Goal: Information Seeking & Learning: Learn about a topic

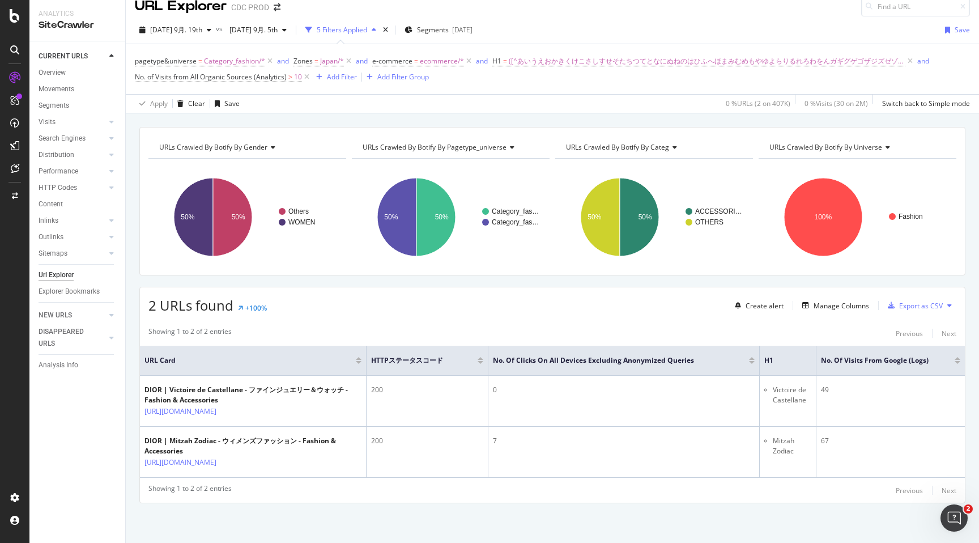
scroll to position [32, 0]
click at [271, 22] on div "[DATE] 9月. 5th" at bounding box center [258, 30] width 66 height 17
click at [417, 25] on span "Segments" at bounding box center [433, 30] width 32 height 10
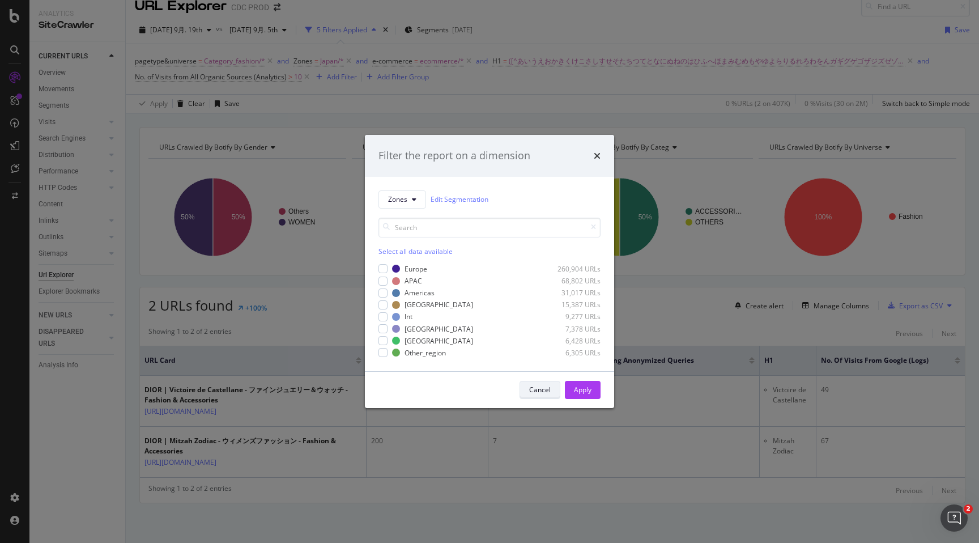
click at [545, 392] on div "Cancel" at bounding box center [540, 390] width 22 height 10
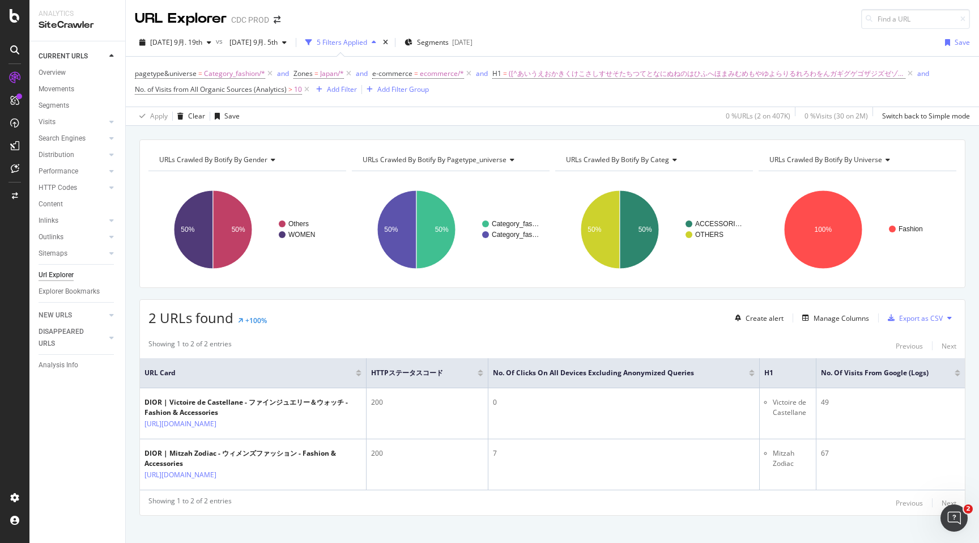
scroll to position [35, 0]
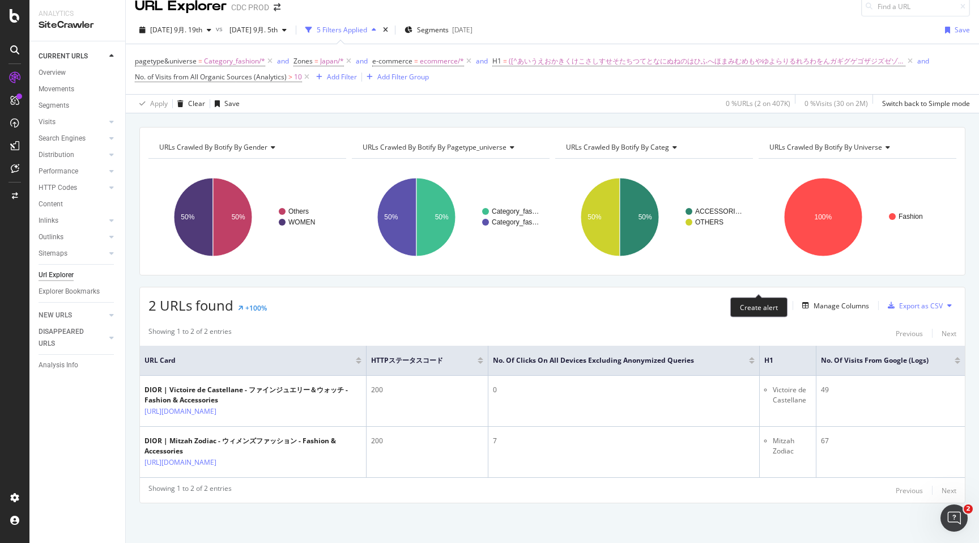
click at [770, 301] on div "Create alert" at bounding box center [765, 306] width 38 height 10
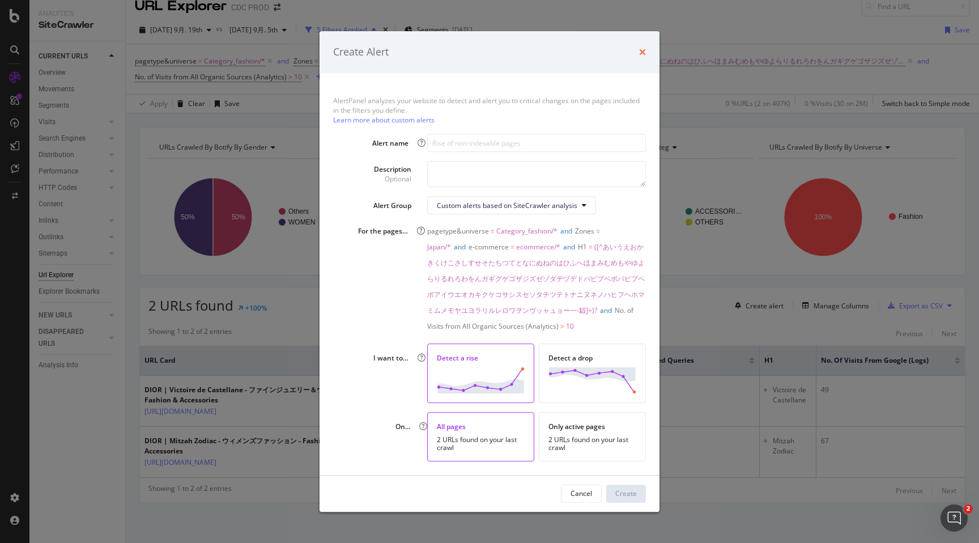
click at [640, 56] on icon "times" at bounding box center [642, 52] width 7 height 9
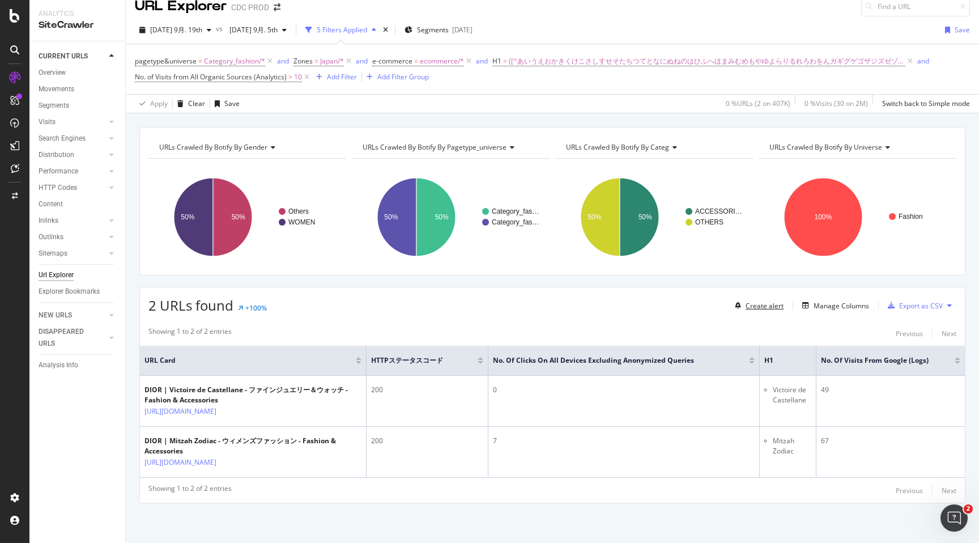
scroll to position [0, 0]
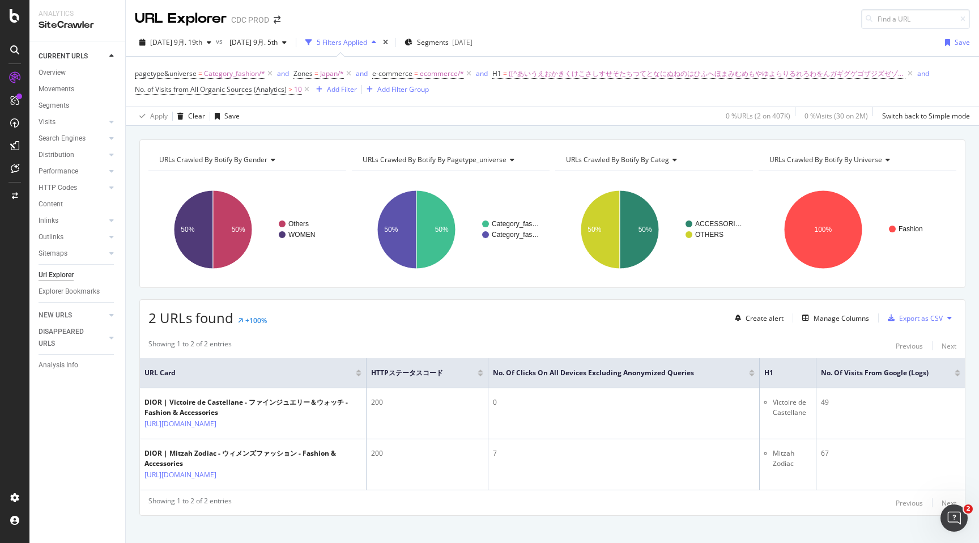
click at [255, 20] on div "CDC PROD" at bounding box center [250, 19] width 38 height 11
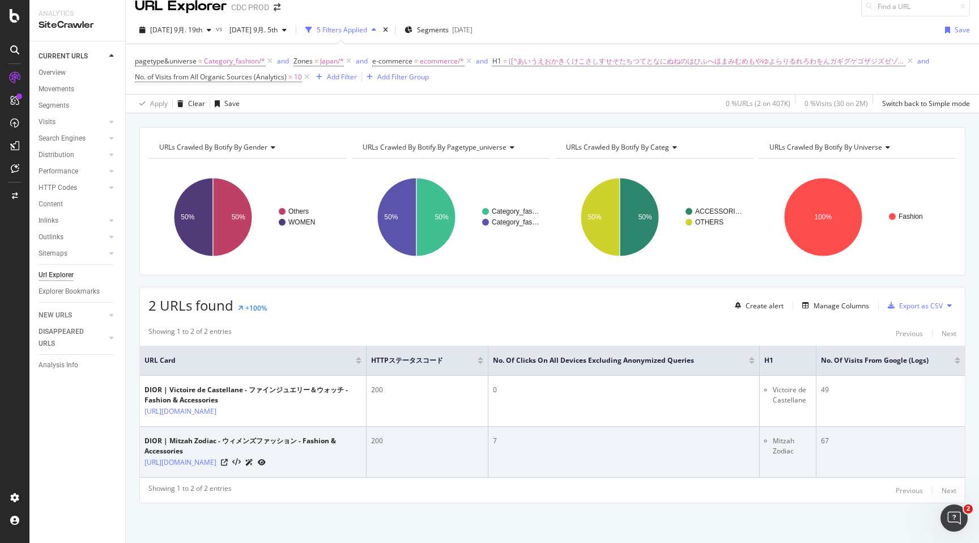
scroll to position [31, 0]
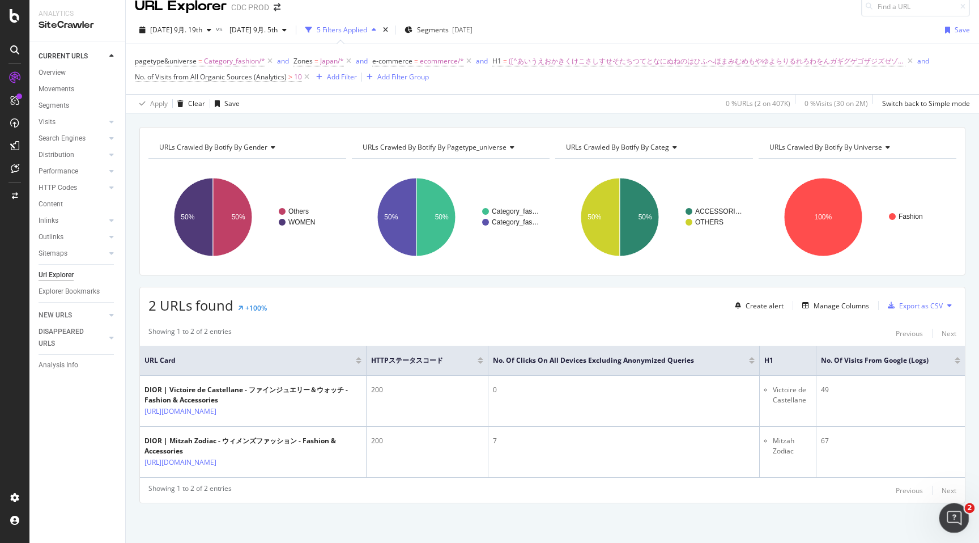
click at [947, 513] on icon "Open Intercom Messenger" at bounding box center [952, 516] width 19 height 19
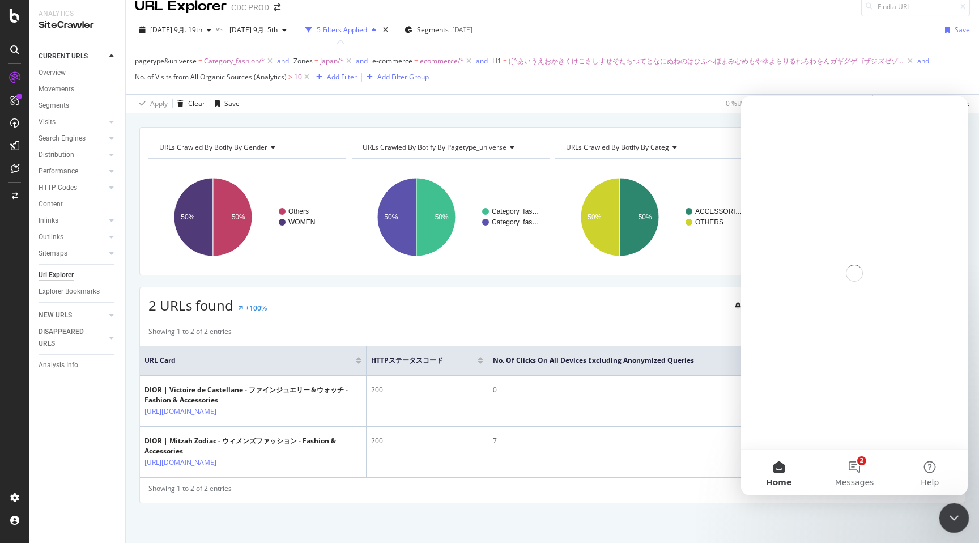
scroll to position [0, 0]
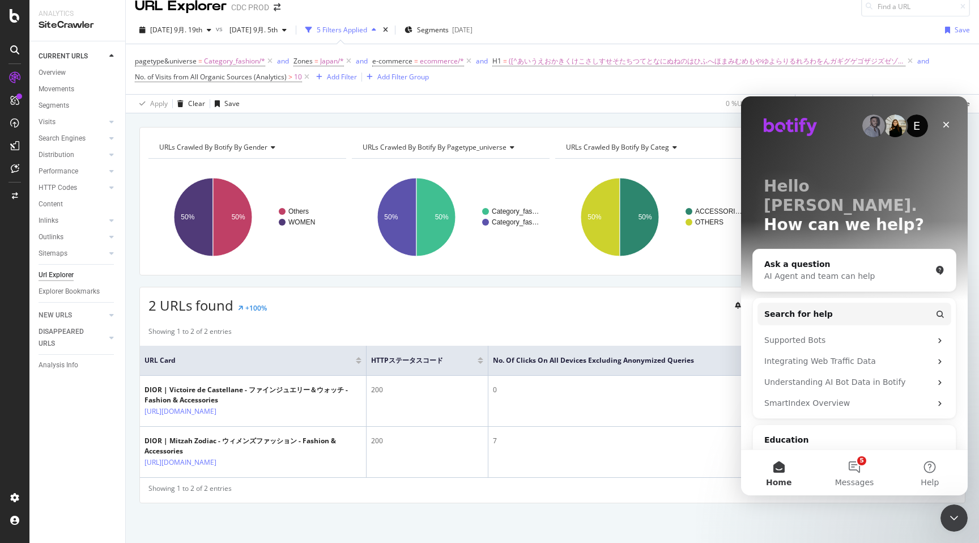
click at [312, 326] on div "Showing 1 to 2 of 2 entries Previous Next" at bounding box center [552, 333] width 825 height 14
click at [351, 292] on div "2 URLs found +100% Create alert Manage Columns Export as CSV" at bounding box center [552, 301] width 825 height 28
click at [949, 125] on icon "Close" at bounding box center [946, 124] width 9 height 9
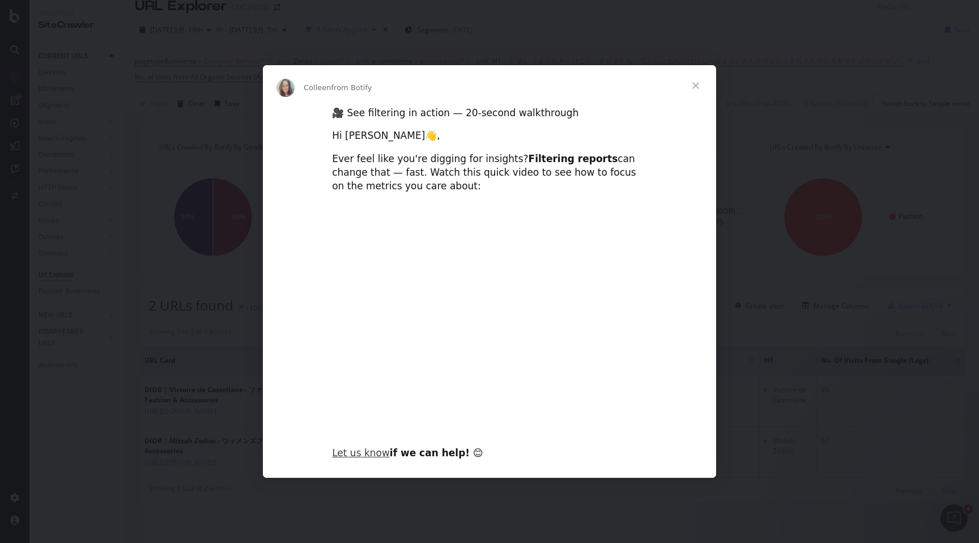
type input "1035463"
click at [698, 86] on span "Close" at bounding box center [695, 85] width 41 height 41
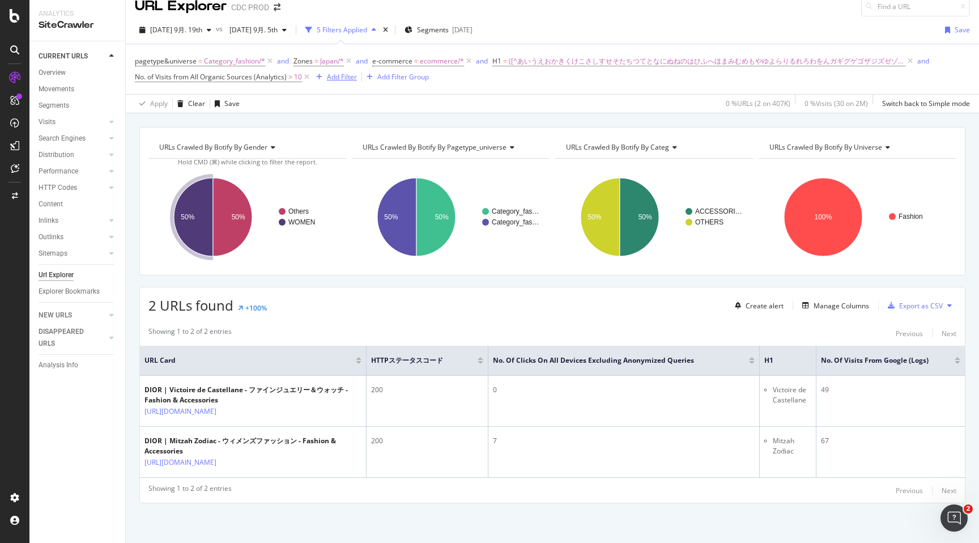
click at [346, 72] on div "Add Filter" at bounding box center [342, 77] width 30 height 10
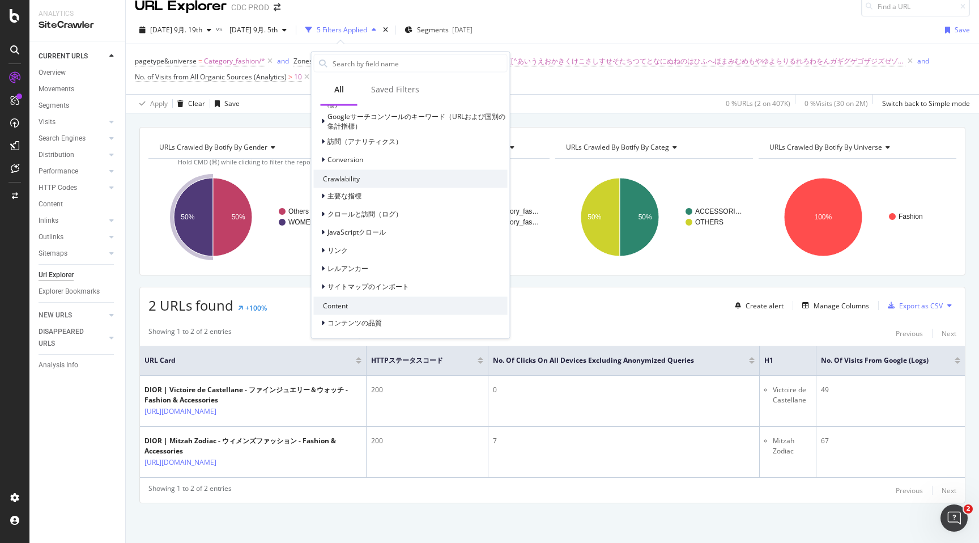
scroll to position [396, 0]
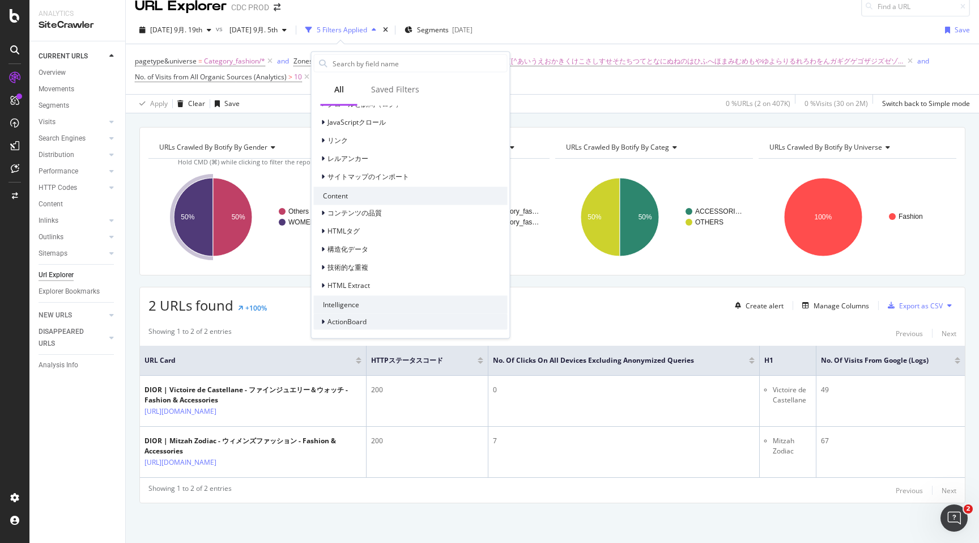
click at [322, 324] on icon at bounding box center [322, 321] width 3 height 7
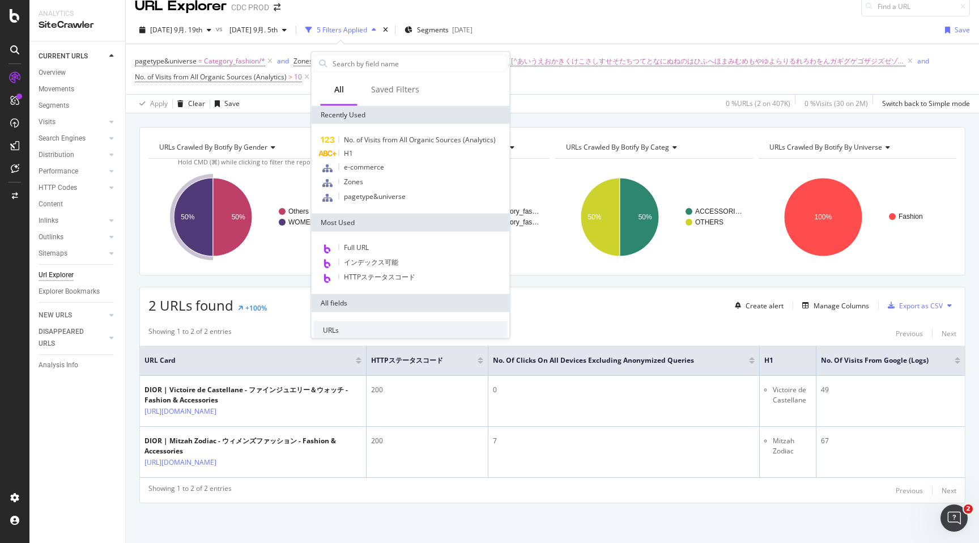
scroll to position [597, 0]
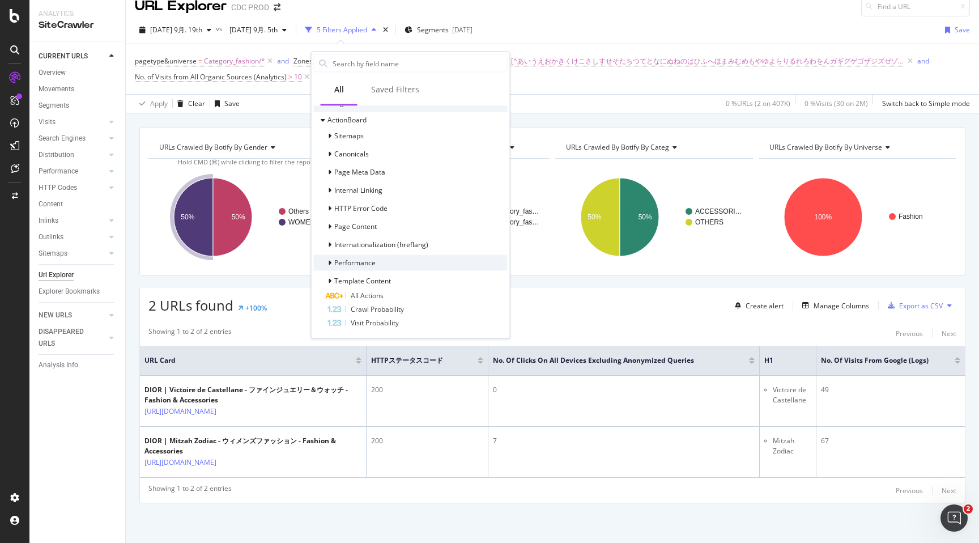
click at [328, 264] on icon at bounding box center [329, 262] width 3 height 7
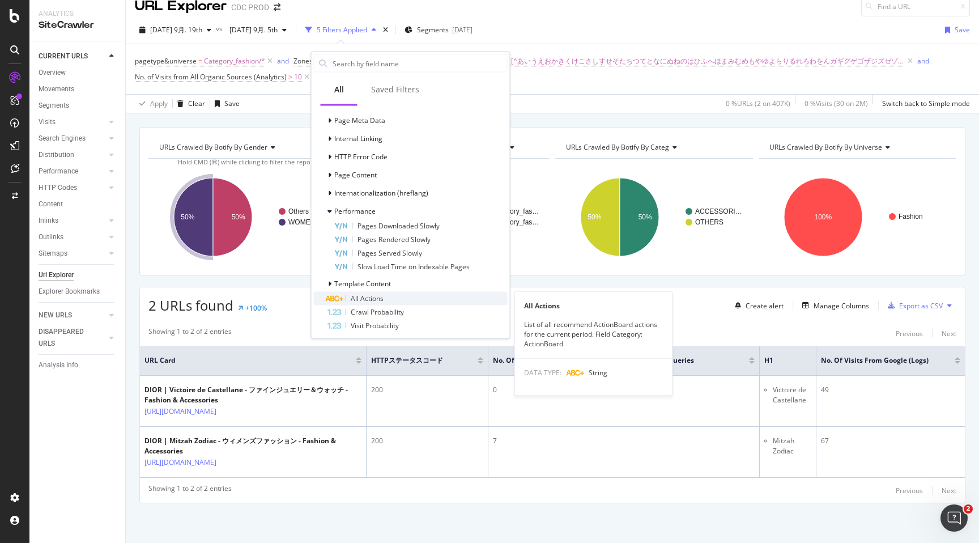
scroll to position [652, 0]
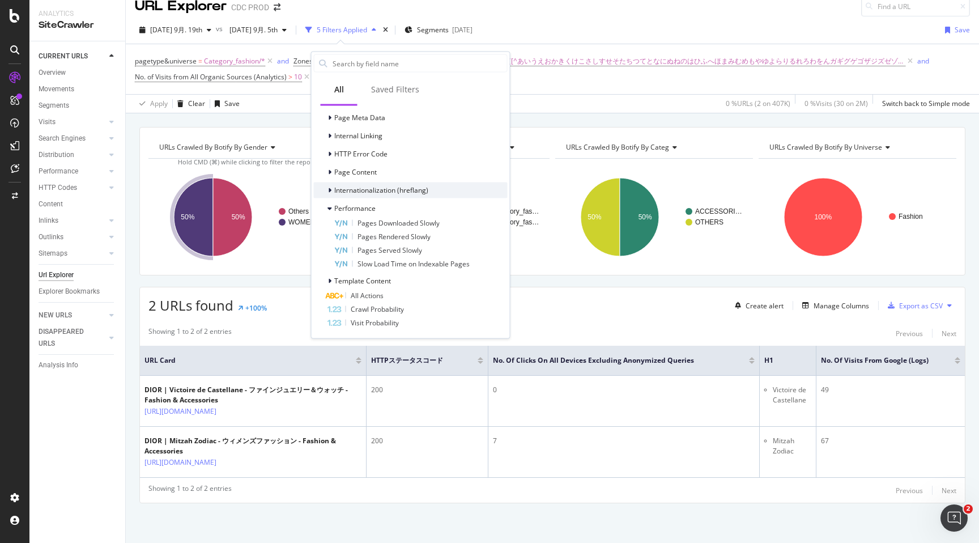
click at [330, 189] on icon at bounding box center [329, 189] width 3 height 7
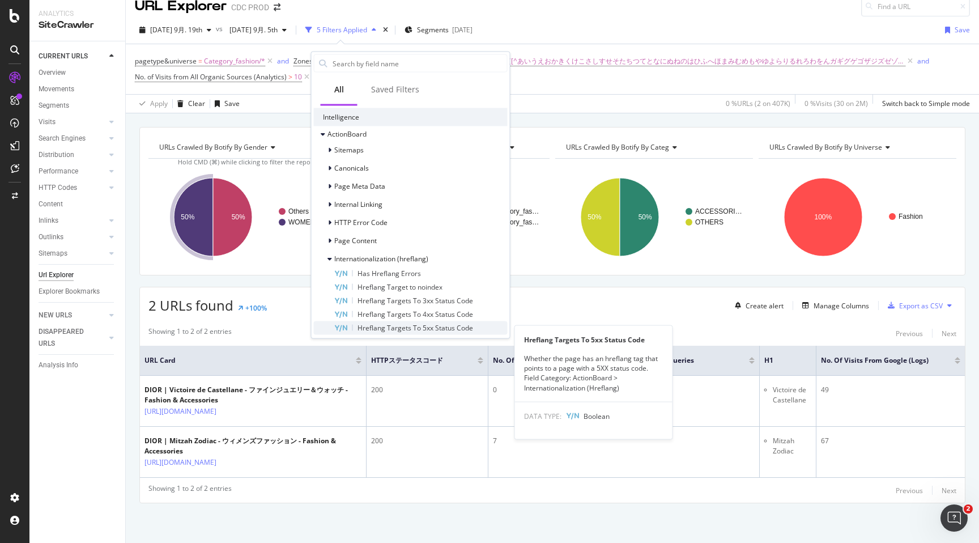
scroll to position [576, 0]
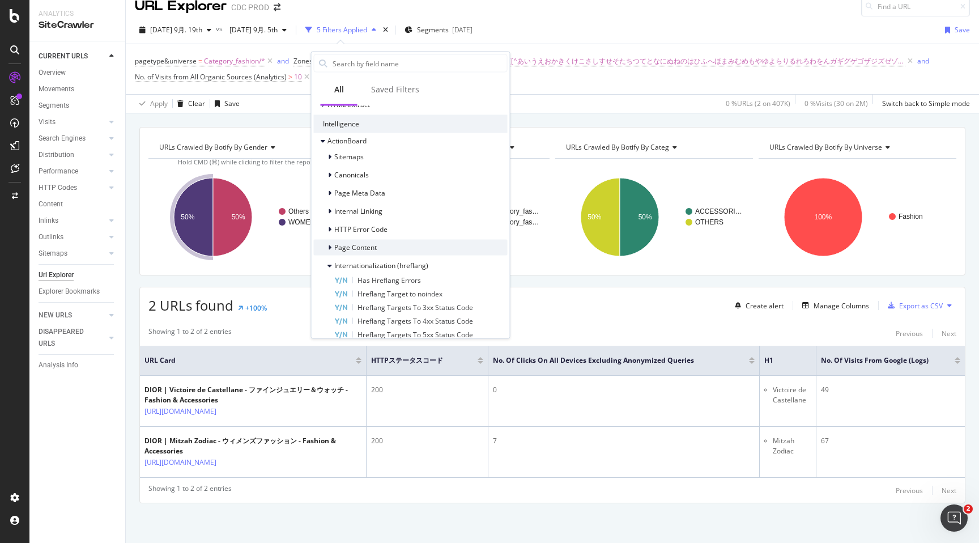
click at [328, 245] on icon at bounding box center [329, 247] width 3 height 7
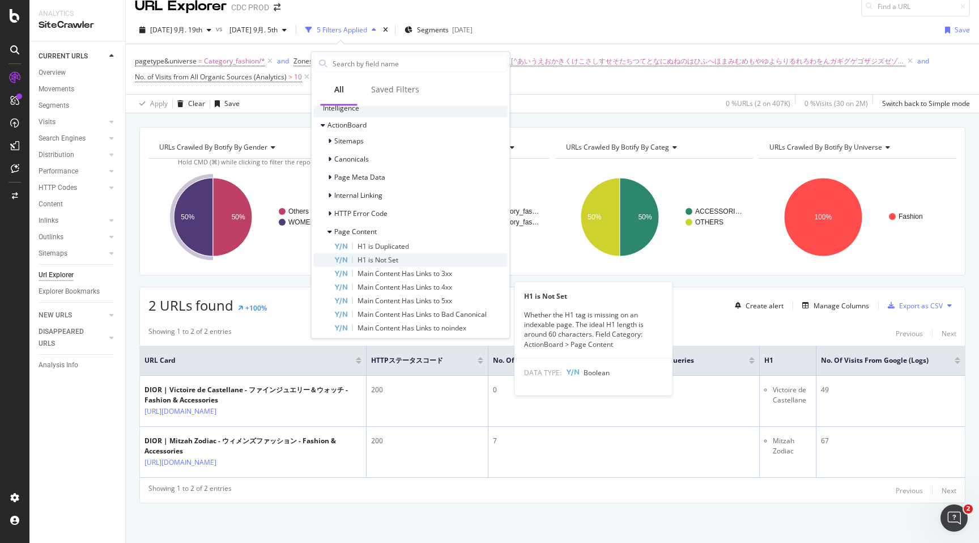
scroll to position [562, 0]
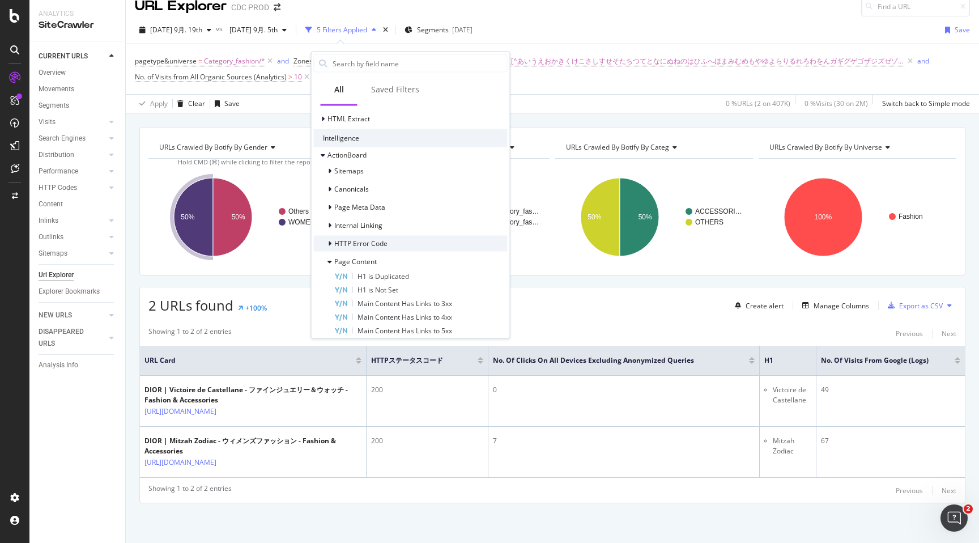
click at [330, 244] on icon at bounding box center [329, 243] width 3 height 7
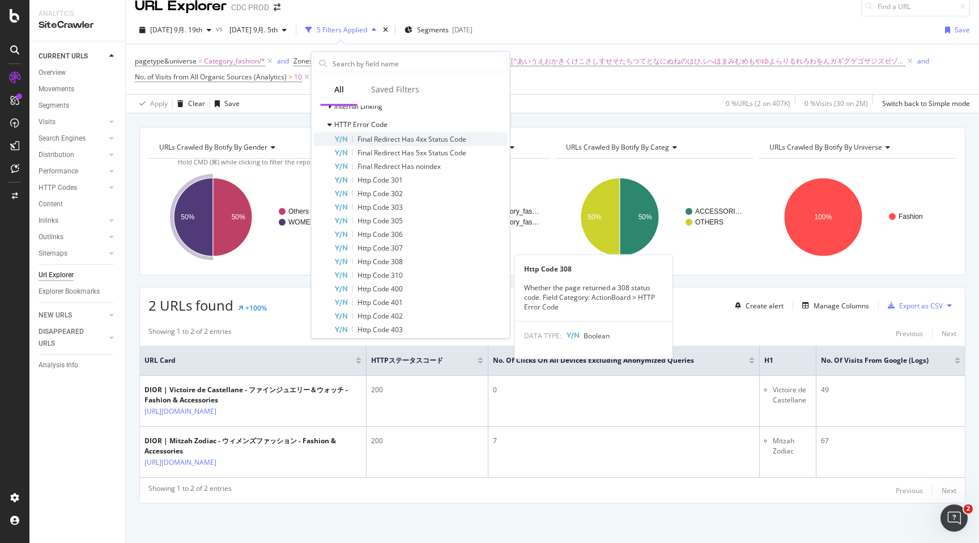
scroll to position [481, 0]
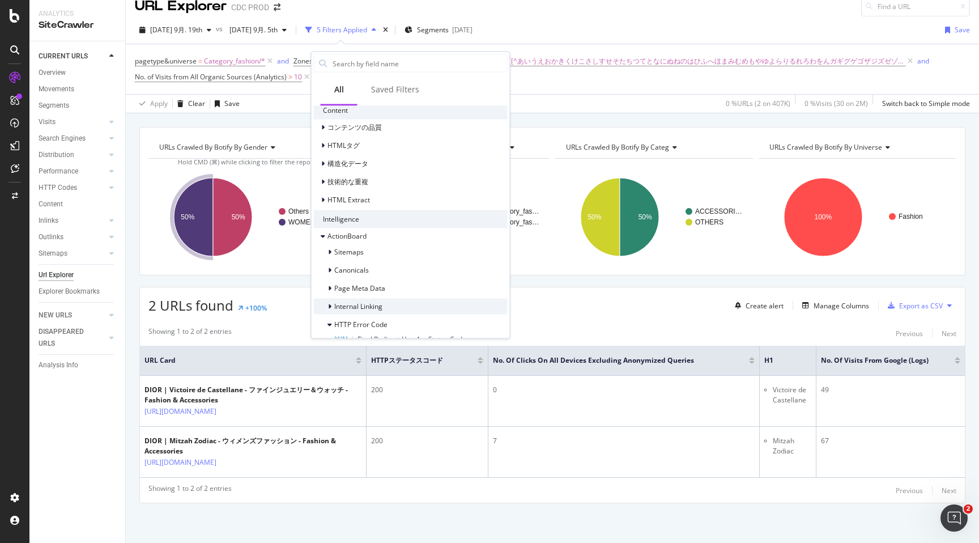
click at [329, 303] on icon at bounding box center [329, 306] width 3 height 7
click at [329, 282] on icon at bounding box center [329, 283] width 3 height 7
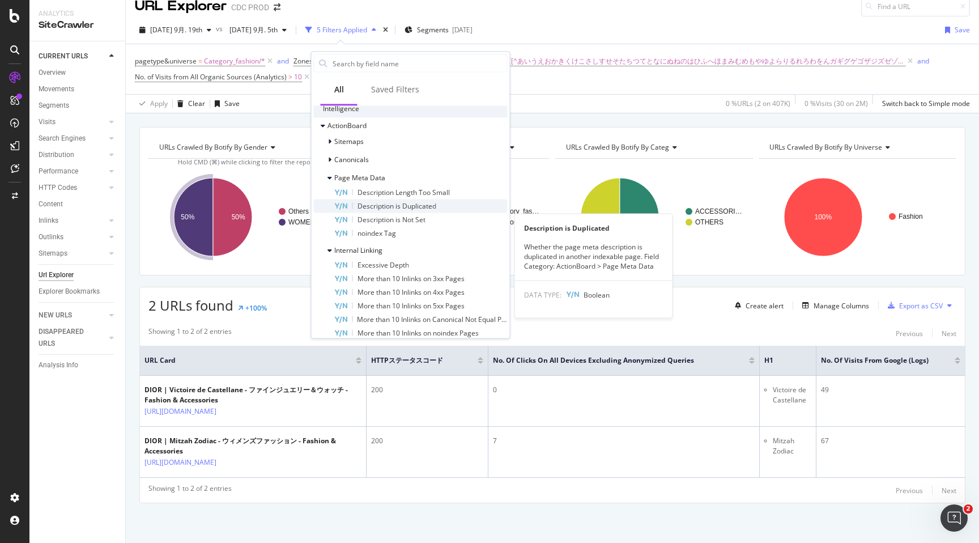
scroll to position [539, 0]
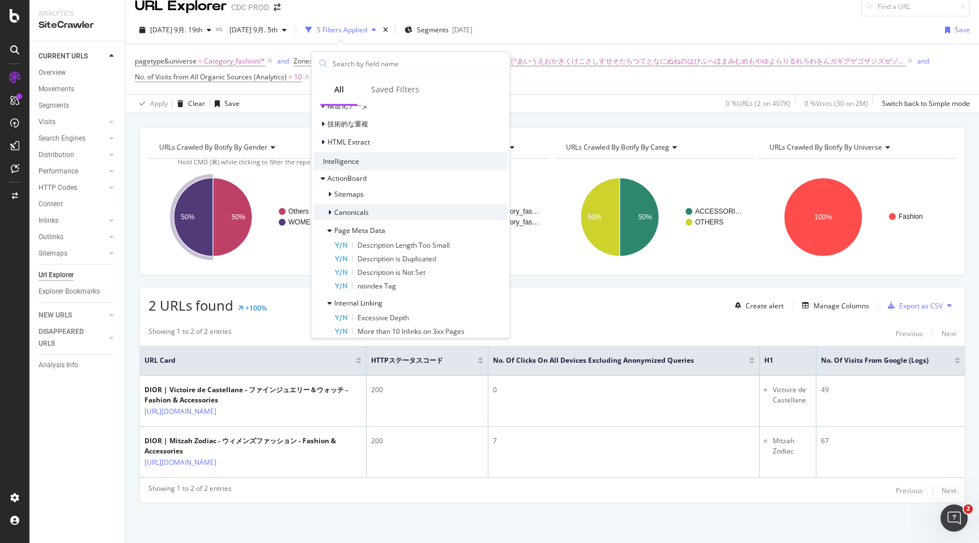
click at [328, 212] on icon at bounding box center [329, 212] width 3 height 7
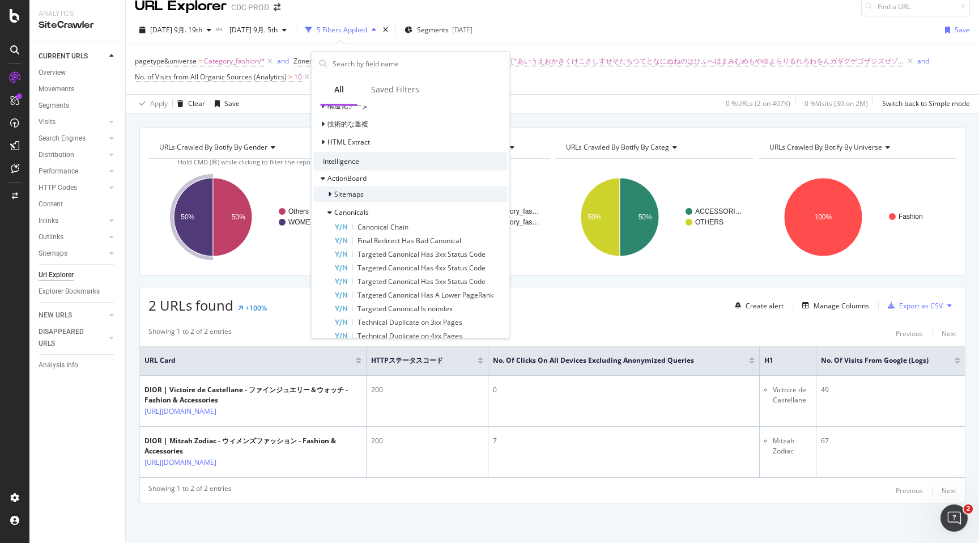
click at [328, 193] on icon at bounding box center [329, 193] width 3 height 7
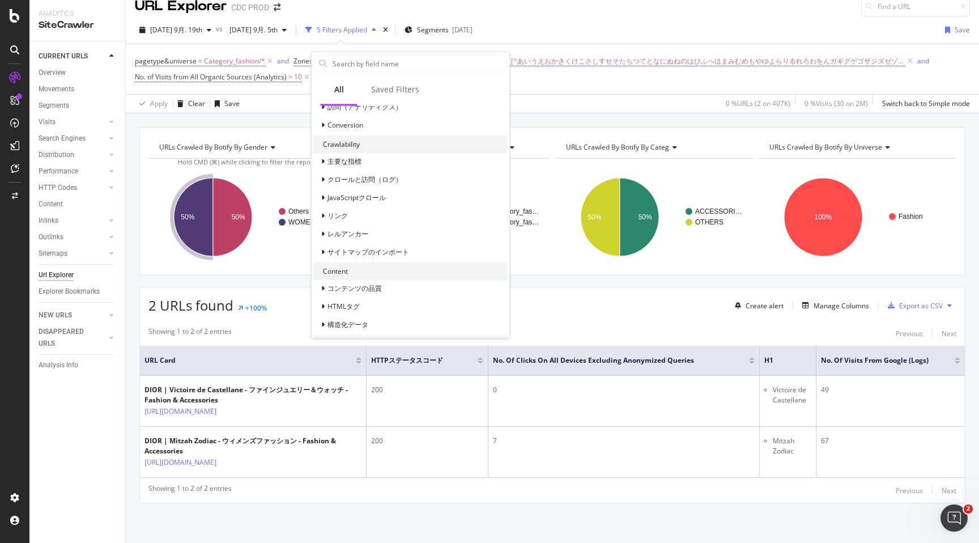
scroll to position [286, 0]
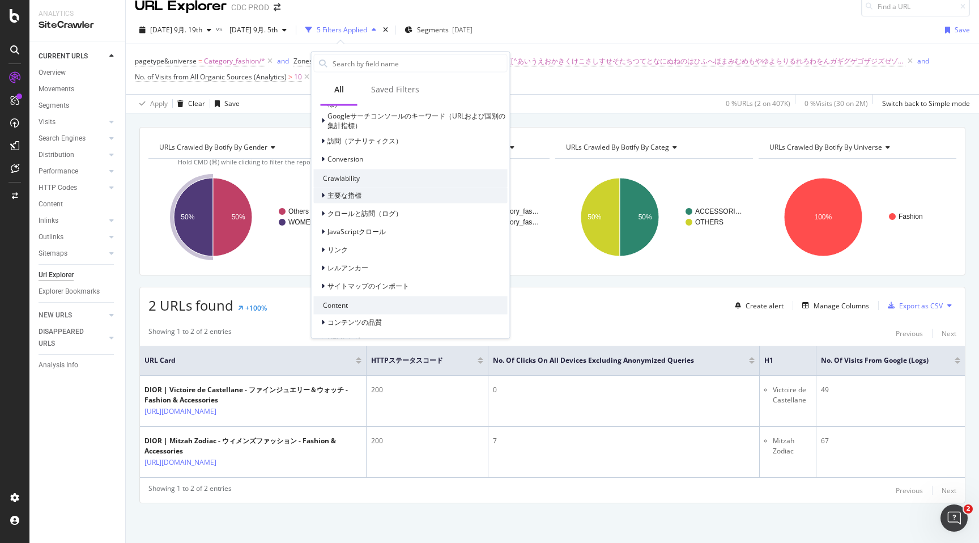
click at [324, 197] on div at bounding box center [324, 194] width 7 height 11
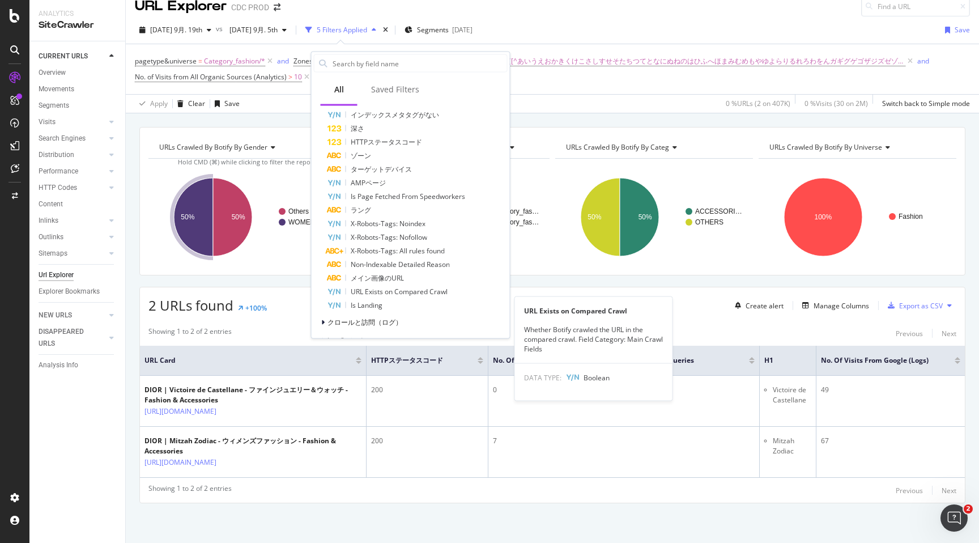
scroll to position [593, 0]
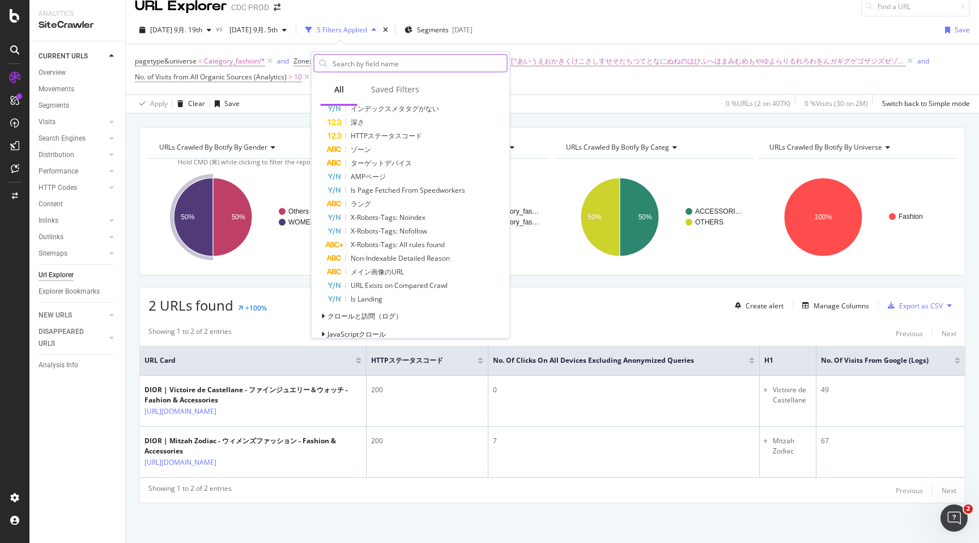
click at [390, 69] on input "text" at bounding box center [419, 63] width 176 height 17
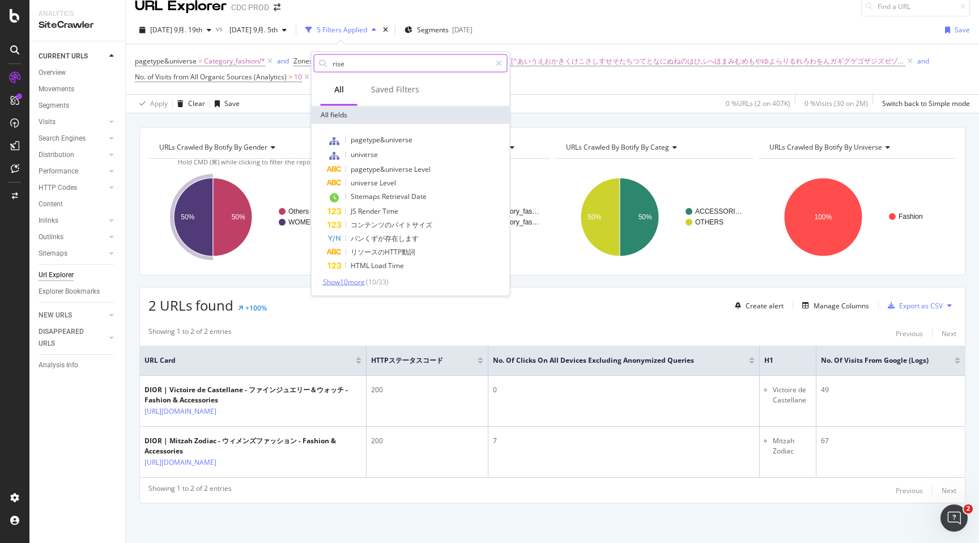
type input "rise"
click at [359, 283] on span "Show 10 more" at bounding box center [344, 282] width 42 height 10
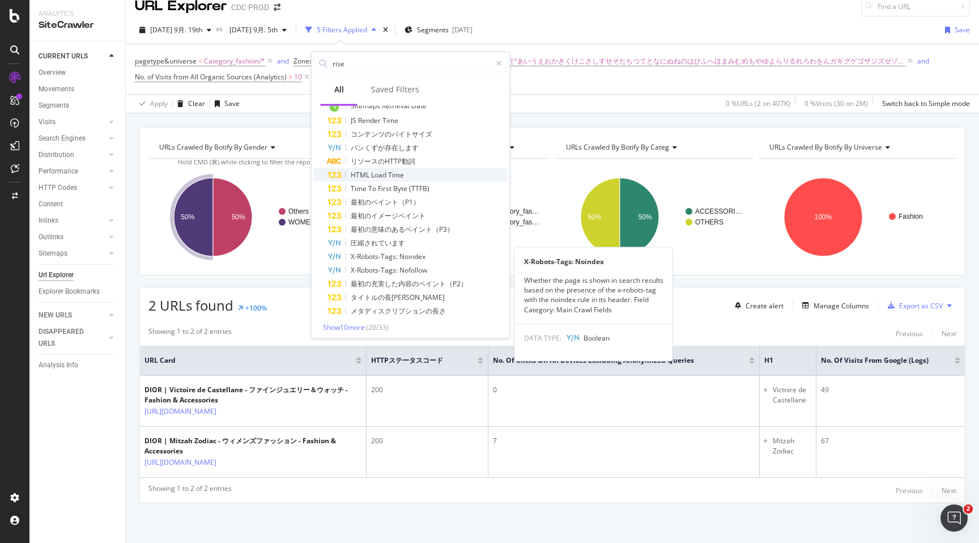
scroll to position [93, 0]
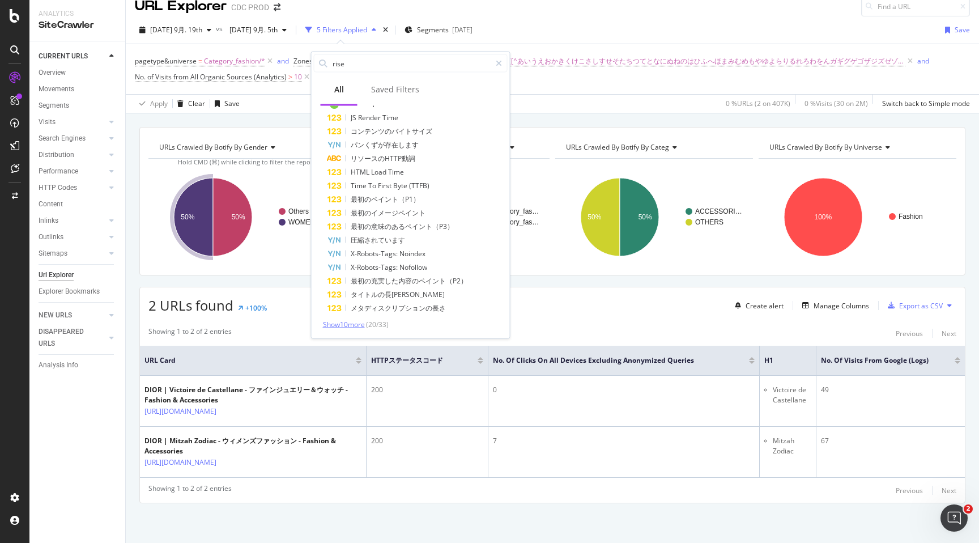
click at [351, 322] on span "Show 10 more" at bounding box center [344, 325] width 42 height 10
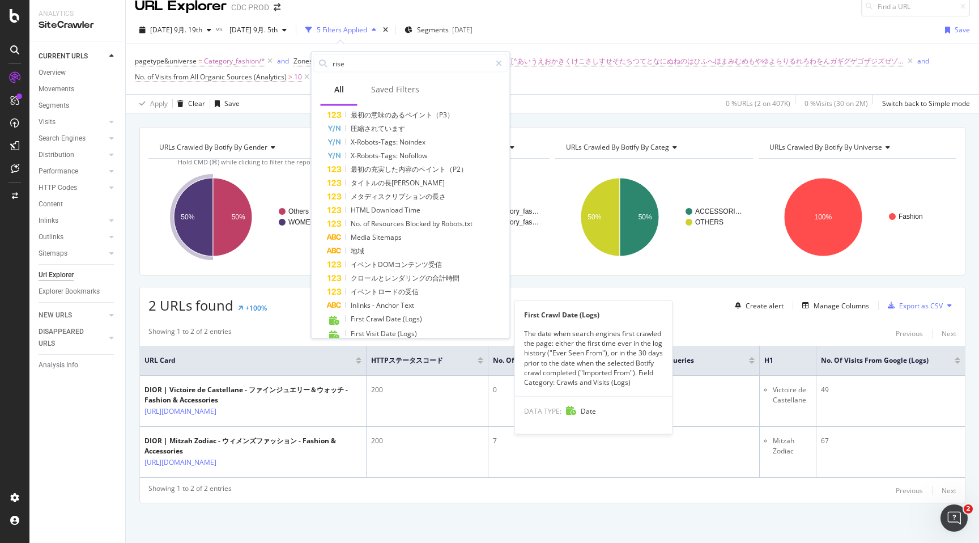
scroll to position [232, 0]
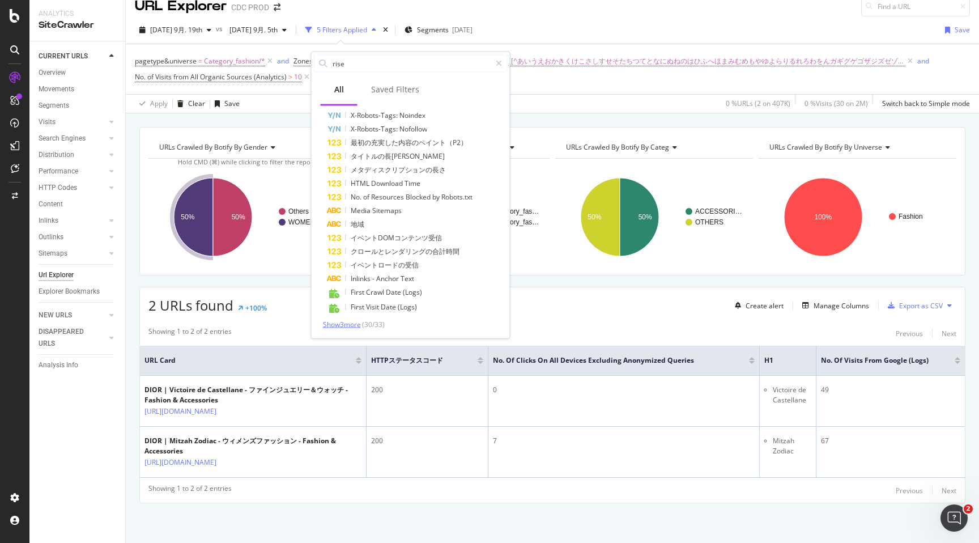
click at [349, 325] on span "Show 3 more" at bounding box center [342, 325] width 38 height 10
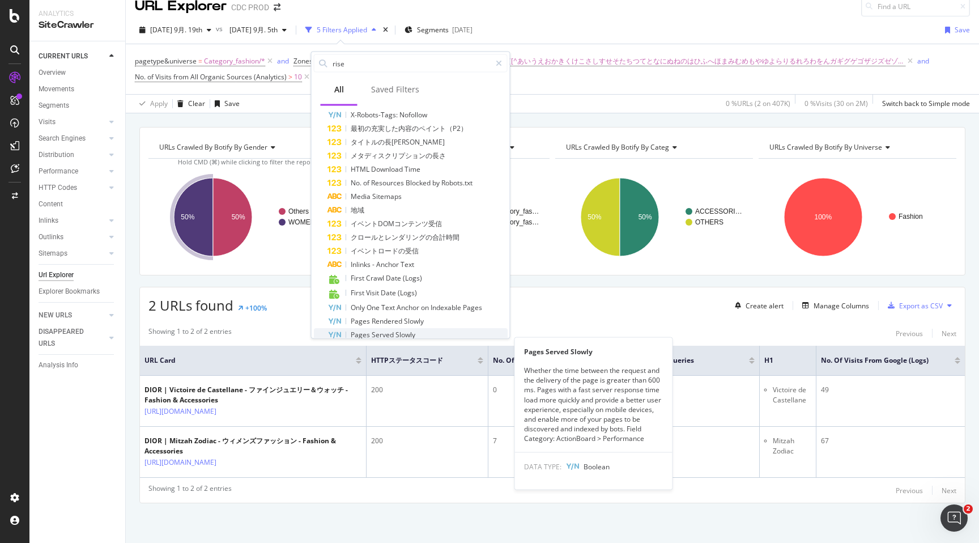
scroll to position [0, 0]
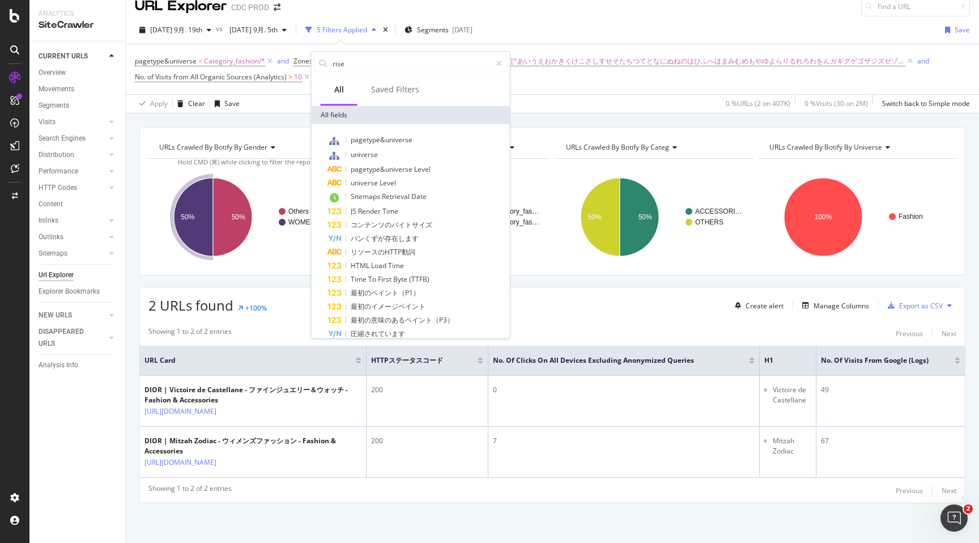
click at [567, 113] on div "URLs Crawled By Botify By gender Chart (by Value) Table Expand Export as CSV Ex…" at bounding box center [552, 126] width 853 height 27
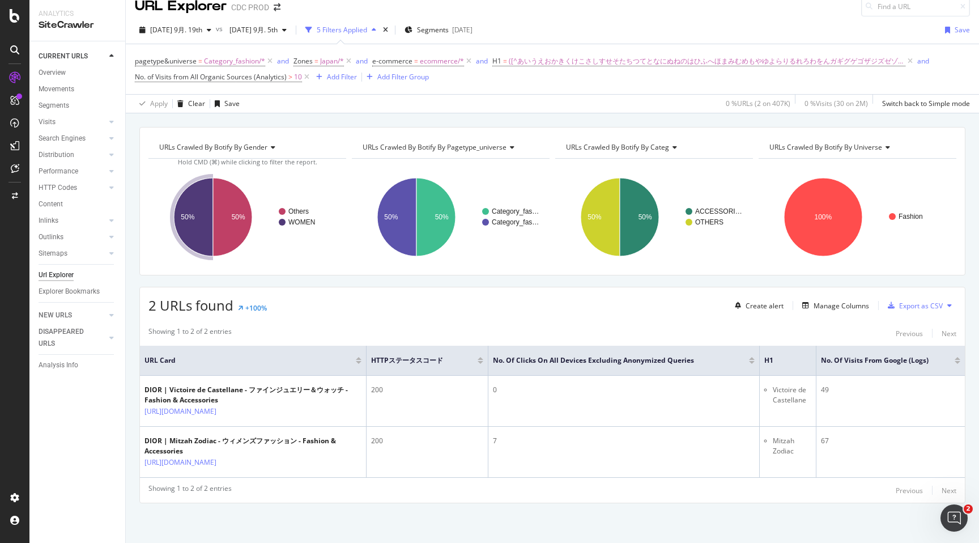
scroll to position [35, 0]
click at [64, 274] on div "Url Explorer" at bounding box center [56, 275] width 35 height 12
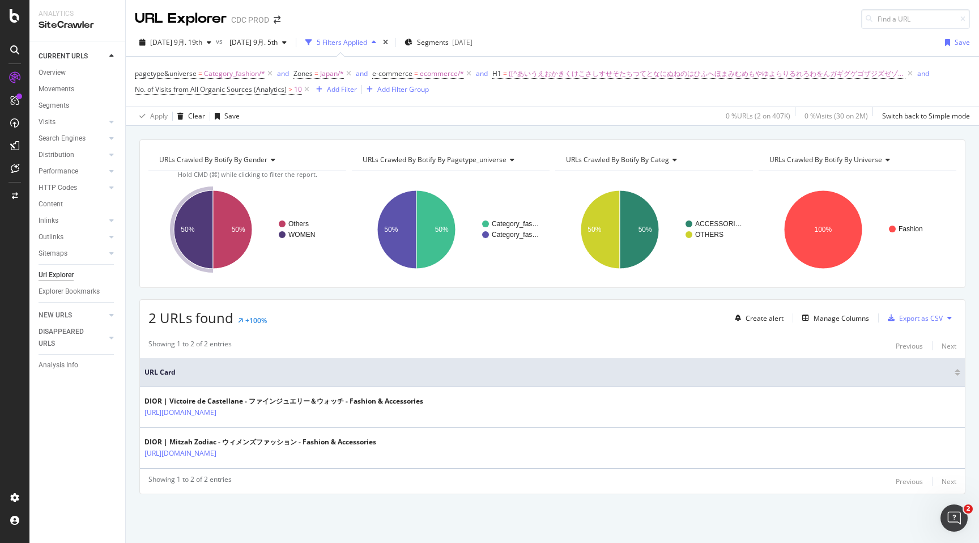
click at [251, 22] on div "CDC PROD" at bounding box center [250, 19] width 38 height 11
click at [338, 44] on div "5 Filters Applied" at bounding box center [342, 42] width 50 height 10
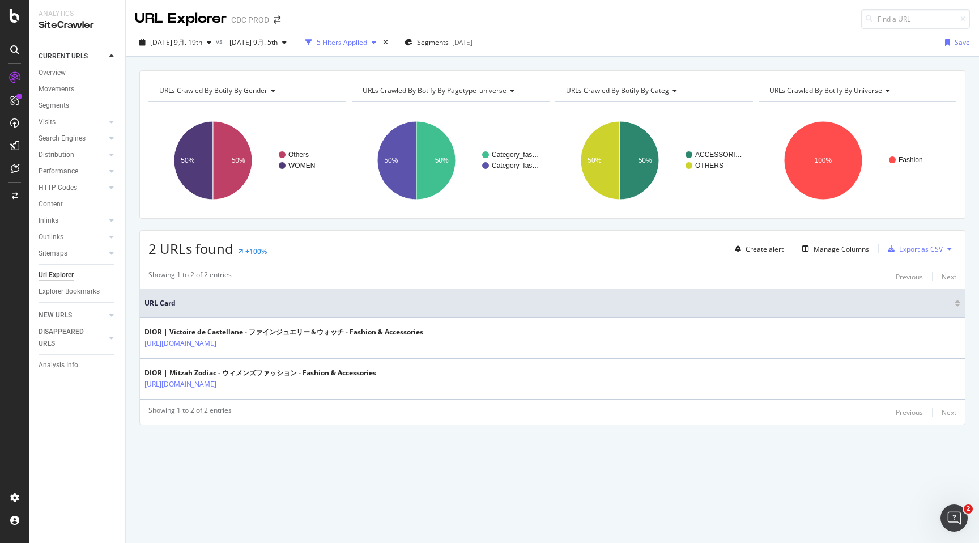
click at [338, 44] on div "5 Filters Applied" at bounding box center [342, 42] width 50 height 10
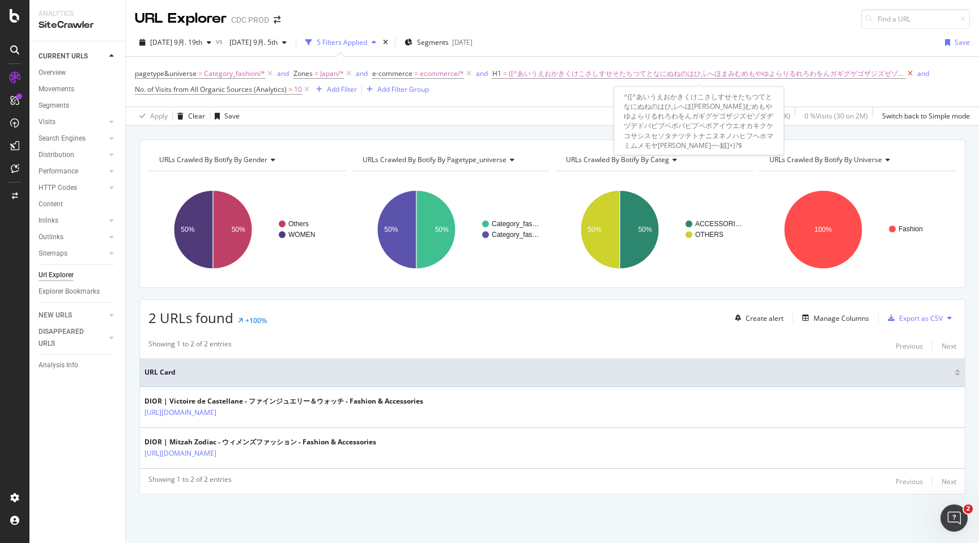
click at [905, 76] on icon at bounding box center [910, 73] width 10 height 11
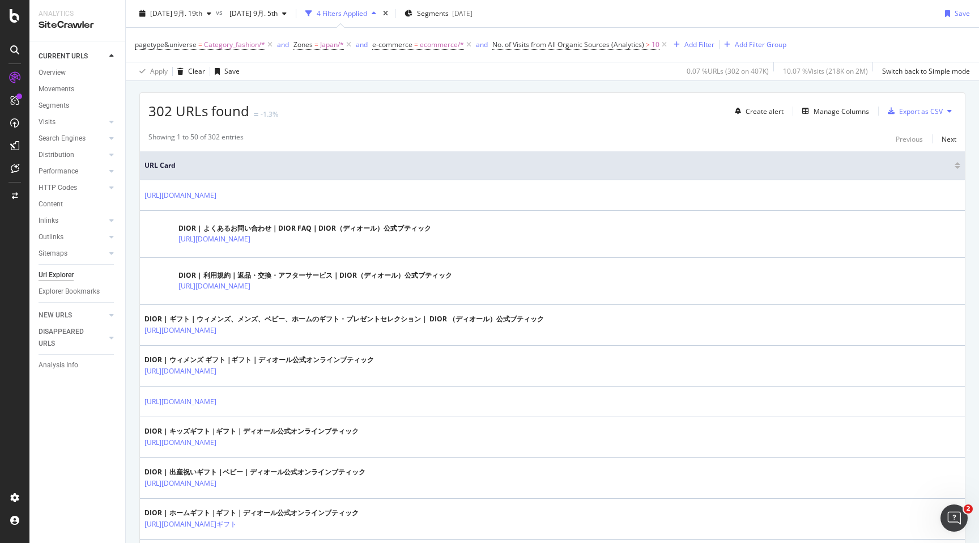
scroll to position [199, 0]
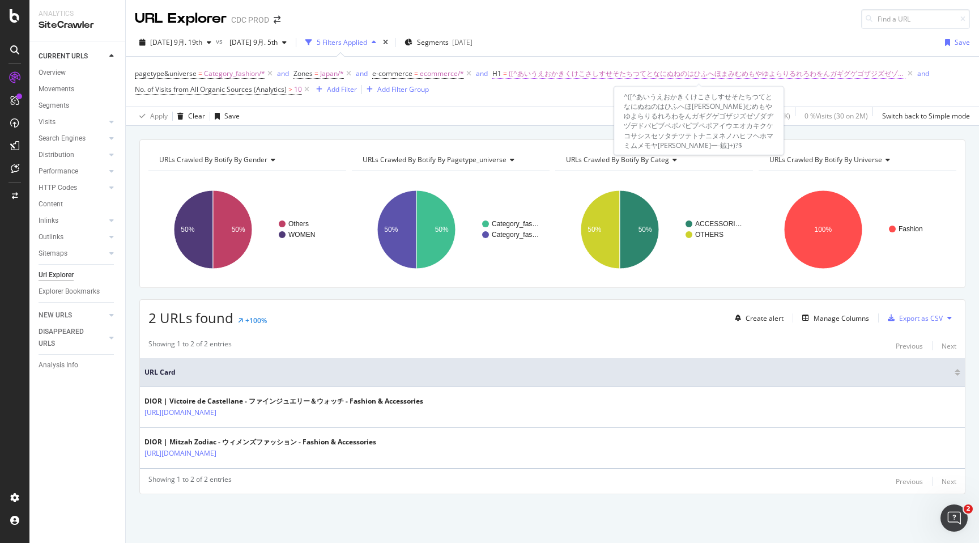
click at [534, 75] on span "([^あいうえおかきくけこさしすせそたちつてとなにぬねのはひふへほまみむめもやゆよらりるれろわをんガギグゲゴザジズゼゾダヂヅデドバビブベボパピプペポアイウエオ…" at bounding box center [707, 74] width 397 height 16
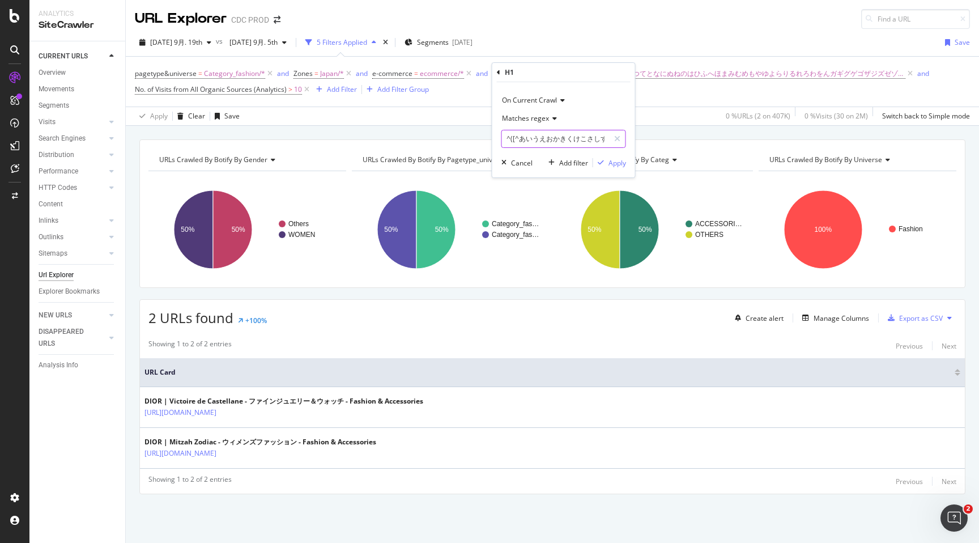
click at [551, 141] on input "^([^あいうえおかきくけこさしすせそたちつてとなにぬねのはひふへほまみむめもやゆよらりるれろわをんガギグゲゴザジズゼゾダヂヅデドバビブベボパピプペポアイウエ…" at bounding box center [555, 139] width 107 height 18
click at [534, 140] on input "^([^あいうえおかきくけこさしすせそたちつてとなにぬねのはひふへほまみむめもやゆよらりるれろわをんガギグゲゴザジズゼゾダヂヅデドバビブベボパピプペポアイウエ…" at bounding box center [555, 139] width 107 height 18
drag, startPoint x: 524, startPoint y: 139, endPoint x: 753, endPoint y: 139, distance: 229.5
click at [753, 139] on body "Analytics SiteCrawler CURRENT URLS Overview Movements Segments Visits Analysis …" at bounding box center [489, 271] width 979 height 543
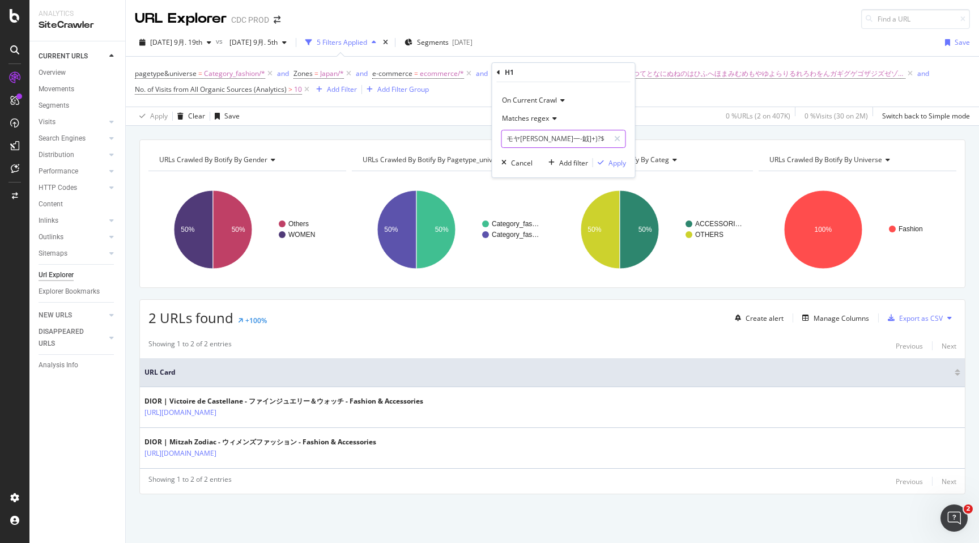
click at [579, 141] on input "^([^あいうえおかきくけこさしすせそたちつてとなにぬねのはひふへほまみむめもやゆよらりるれろわをんガギグゲゴザジズゼゾダヂヅデドバビブベボパピプペポアイウエ…" at bounding box center [555, 139] width 107 height 18
click at [780, 50] on div "2025 9月. 19th vs 2025 9月. 5th 5 Filters Applied Segments 2025-08-27 Save" at bounding box center [552, 44] width 853 height 23
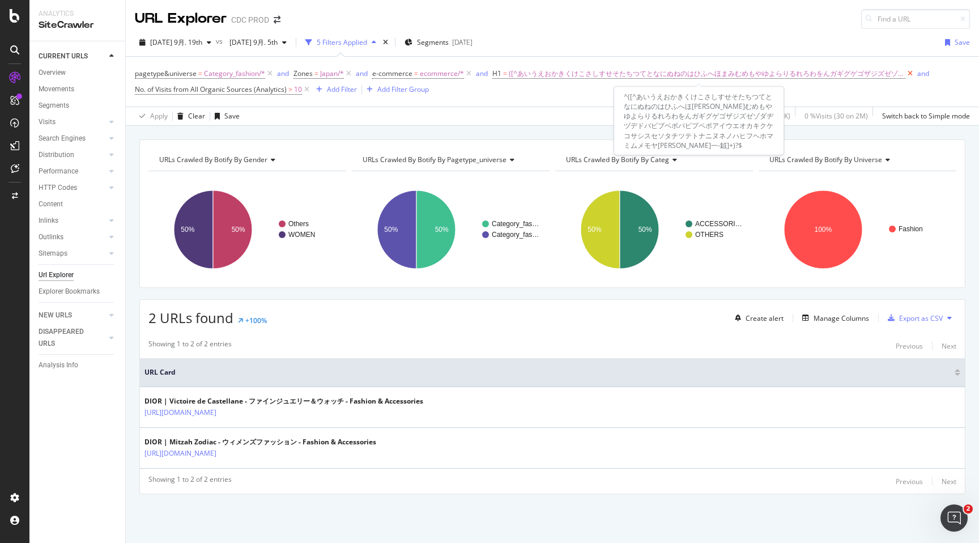
click at [905, 73] on icon at bounding box center [910, 73] width 10 height 11
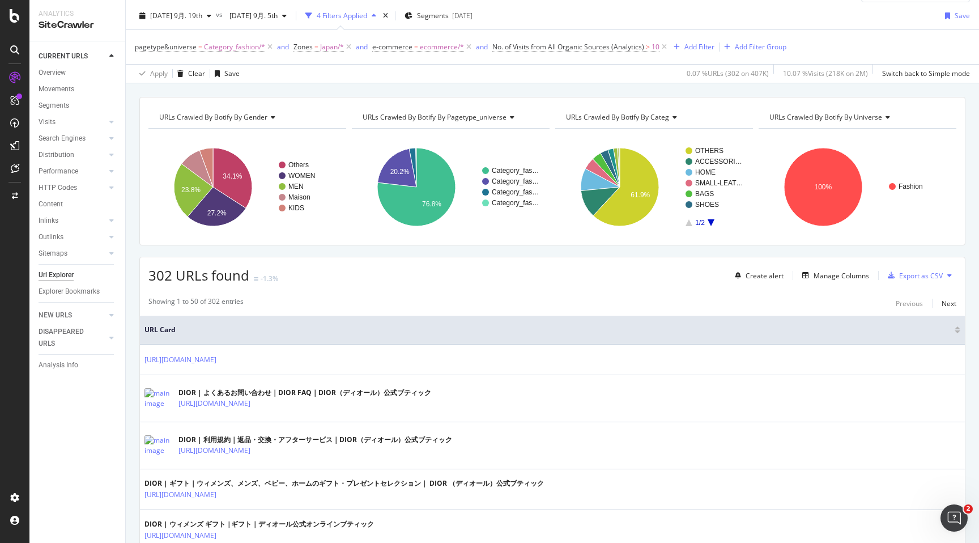
scroll to position [28, 0]
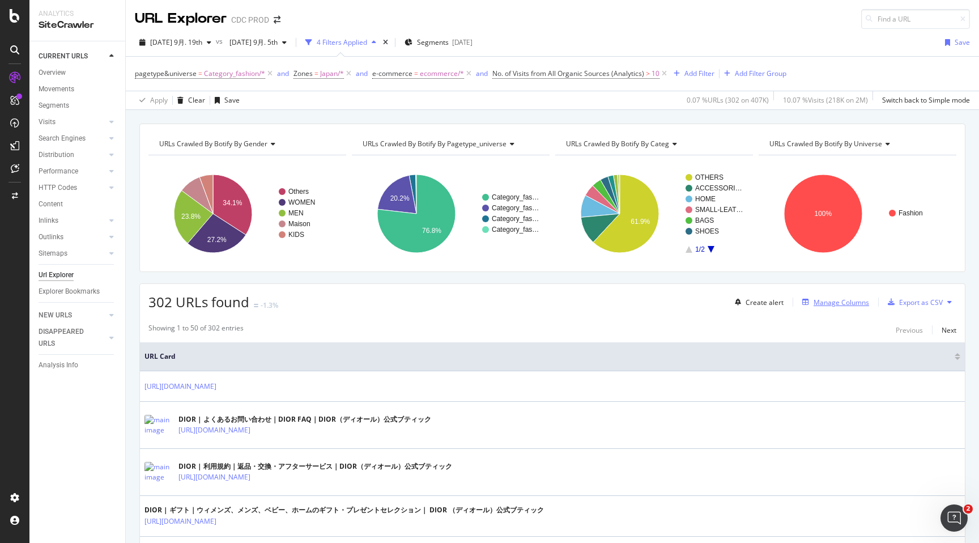
click at [831, 304] on div "Manage Columns" at bounding box center [842, 302] width 56 height 10
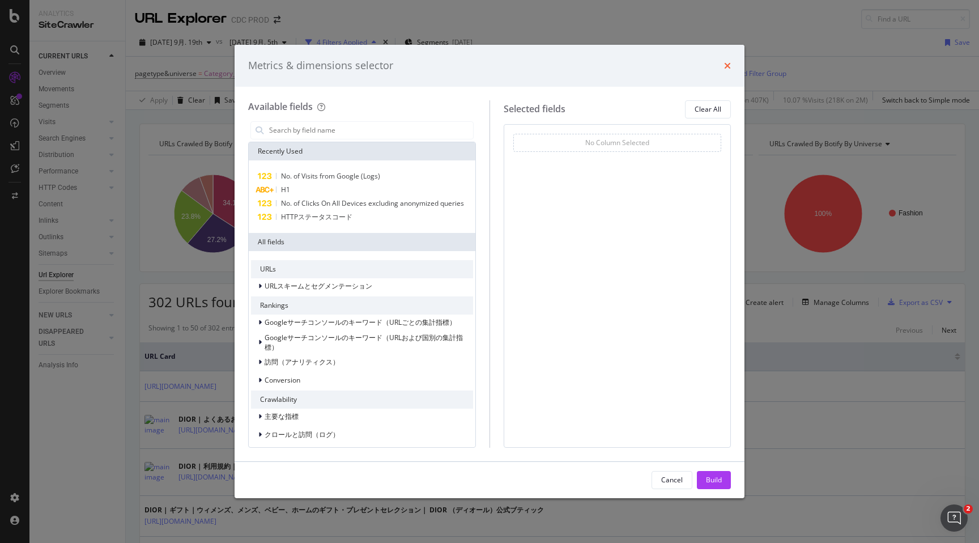
click at [727, 66] on icon "times" at bounding box center [727, 65] width 7 height 9
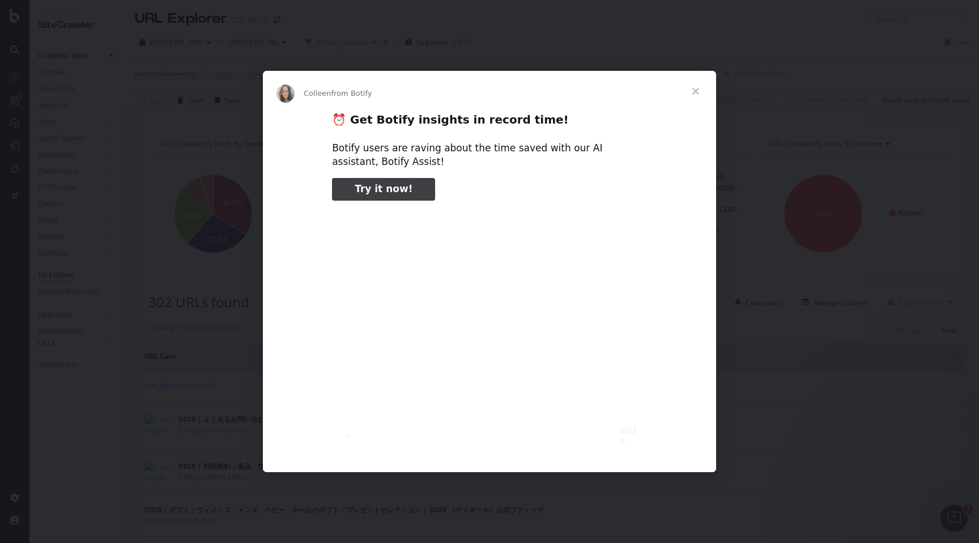
click at [695, 89] on span "Close" at bounding box center [695, 91] width 41 height 41
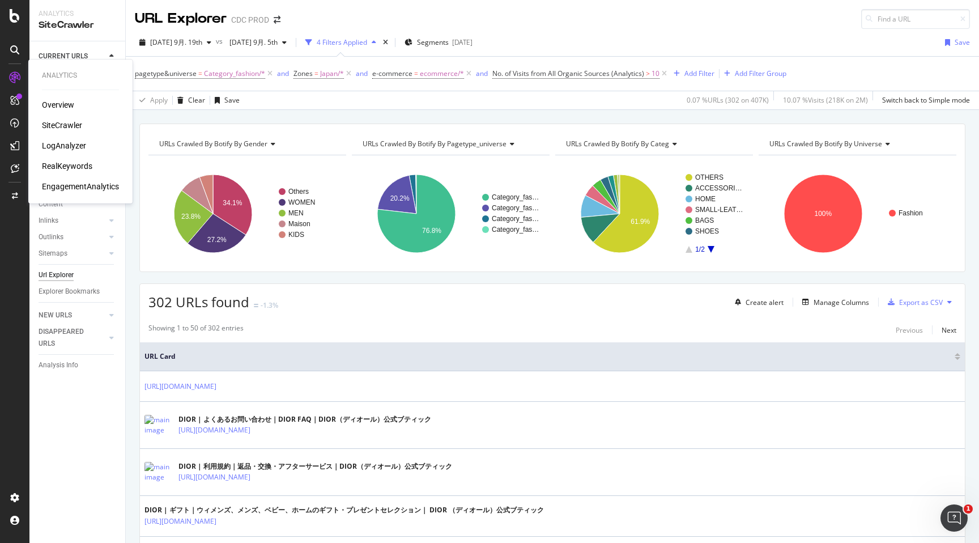
click at [58, 103] on div "Overview" at bounding box center [58, 104] width 32 height 11
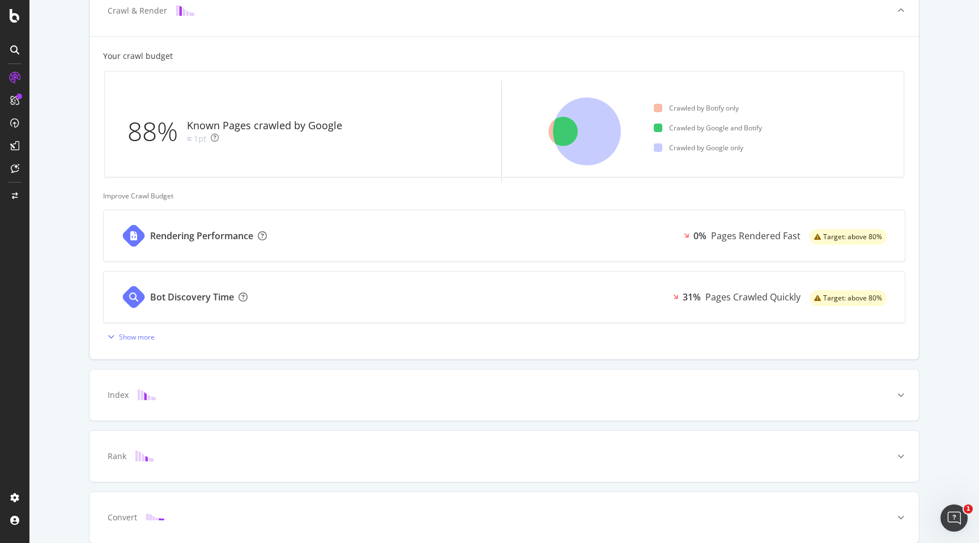
scroll to position [337, 0]
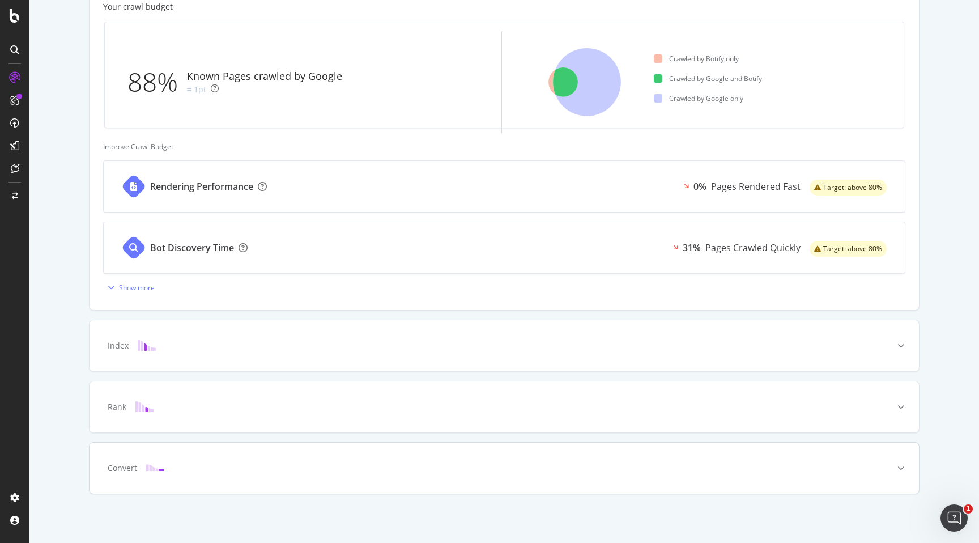
click at [904, 467] on div at bounding box center [901, 468] width 36 height 51
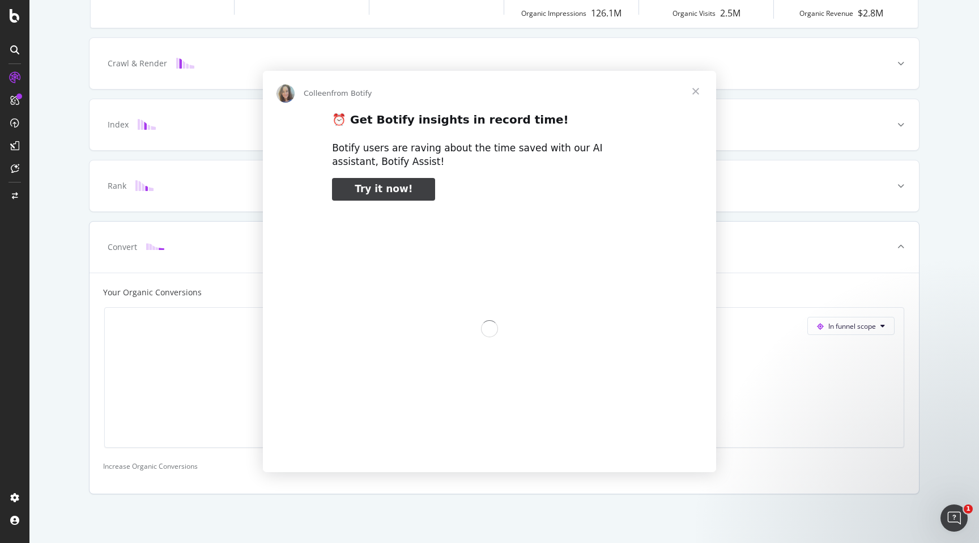
scroll to position [0, 0]
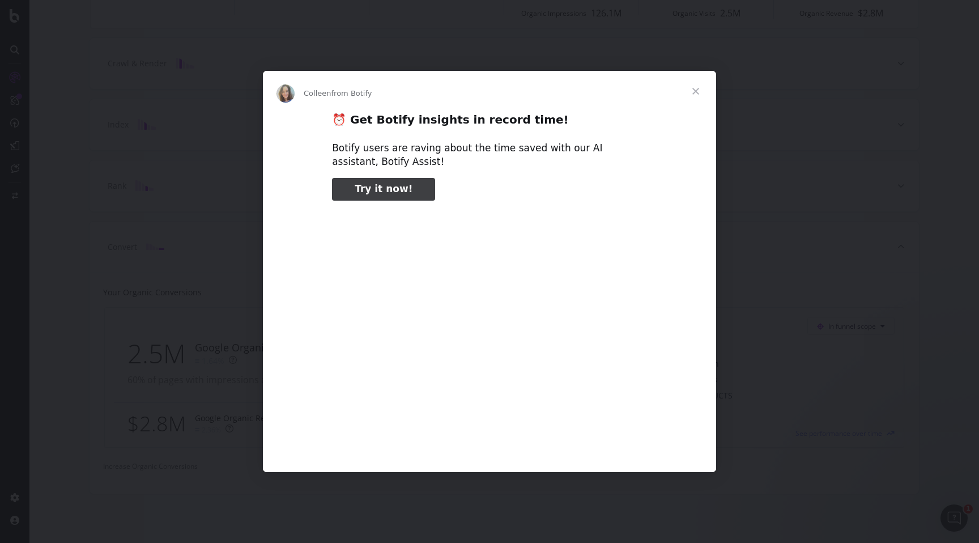
click at [373, 189] on span "Try it now!" at bounding box center [384, 188] width 58 height 11
type input "942667"
click at [694, 91] on span "Close" at bounding box center [695, 91] width 41 height 41
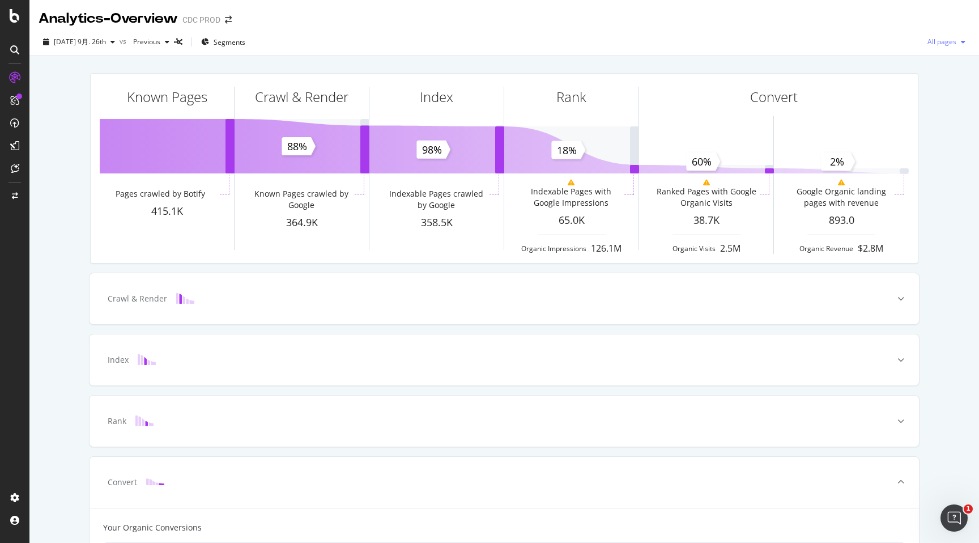
click at [951, 43] on span "All pages" at bounding box center [939, 42] width 33 height 10
click at [892, 44] on span "Indexable pages" at bounding box center [881, 42] width 67 height 10
click at [774, 301] on div "Crawl & Render" at bounding box center [486, 298] width 785 height 11
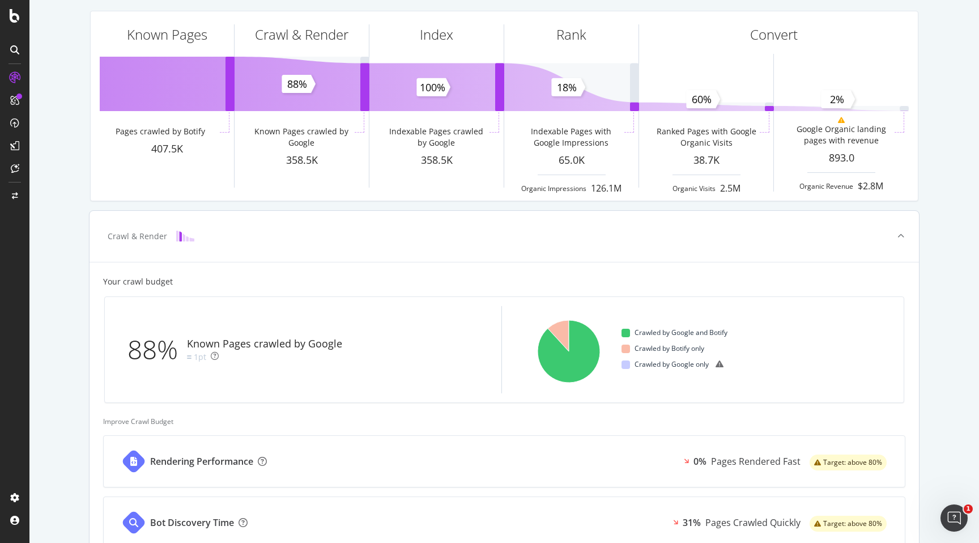
scroll to position [337, 0]
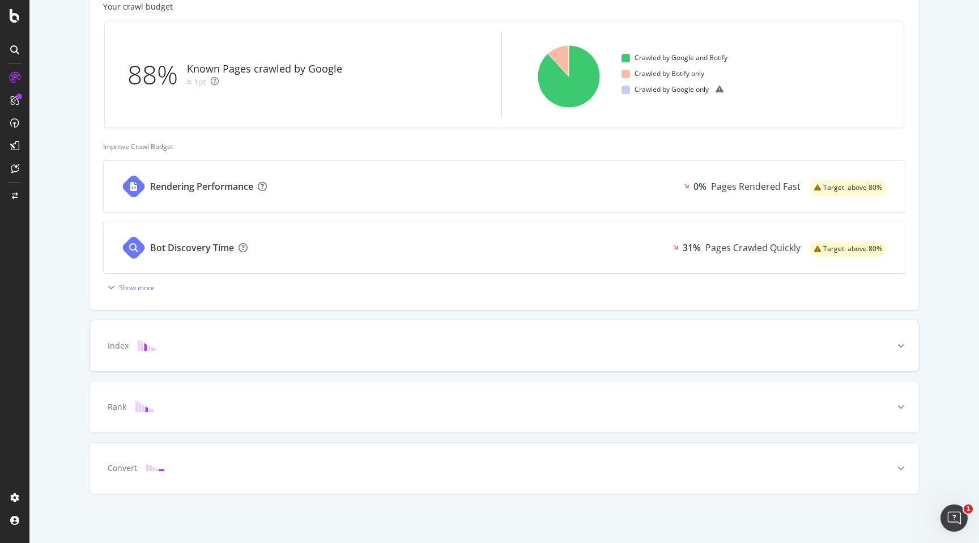
click at [577, 360] on div "Index" at bounding box center [505, 345] width 830 height 51
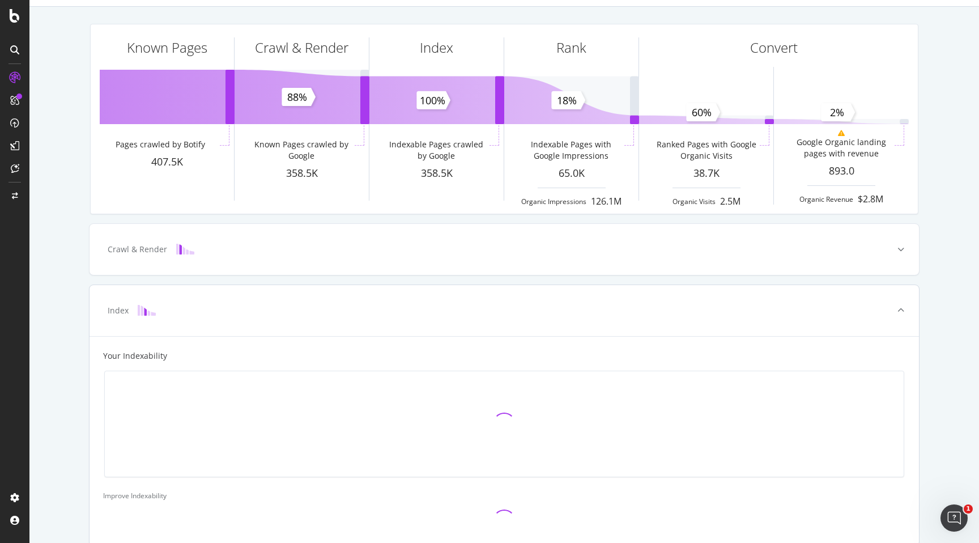
scroll to position [0, 0]
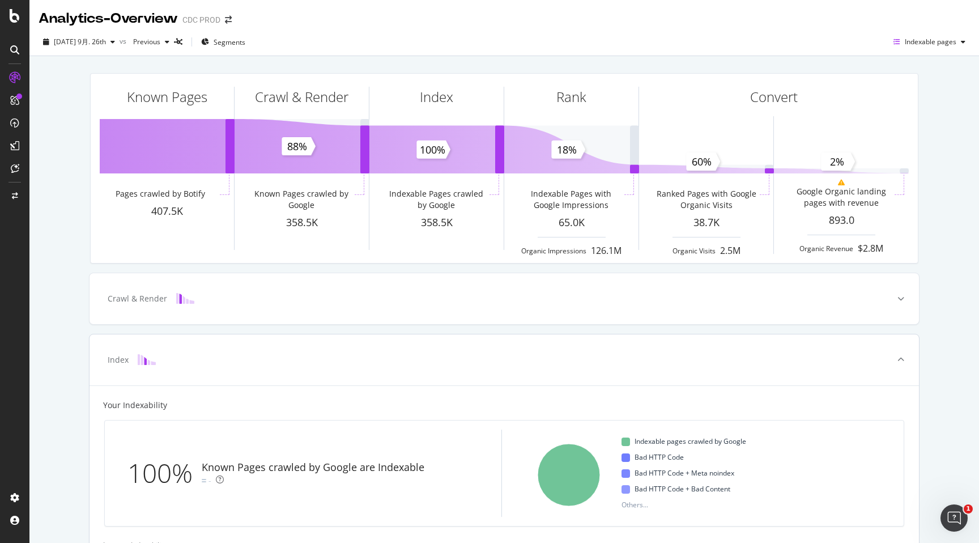
click at [110, 356] on div "Index" at bounding box center [118, 359] width 21 height 11
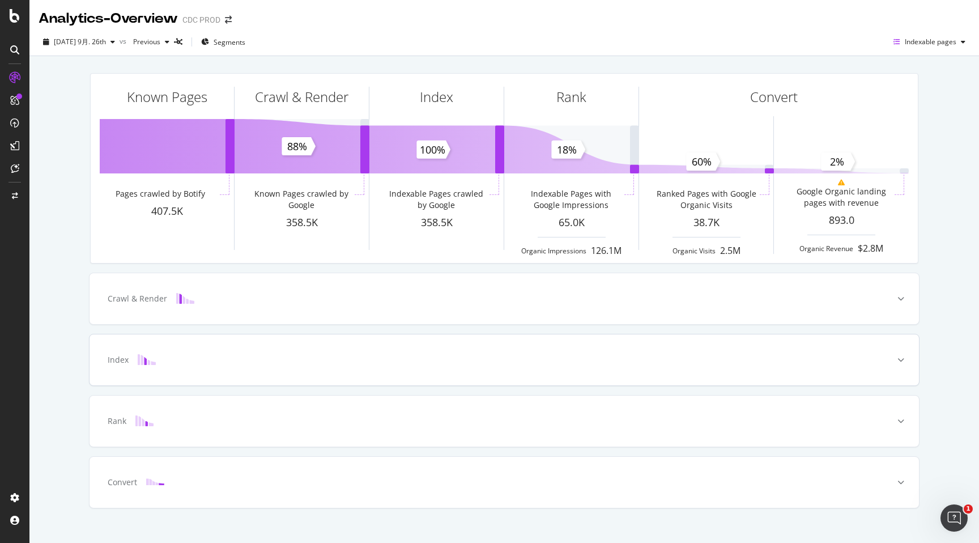
click at [110, 356] on div "Index" at bounding box center [118, 359] width 21 height 11
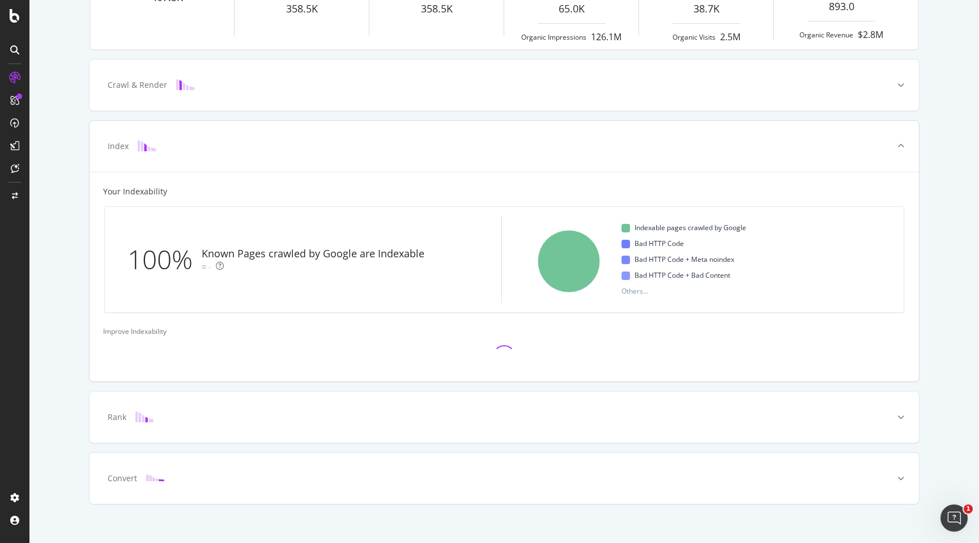
scroll to position [224, 0]
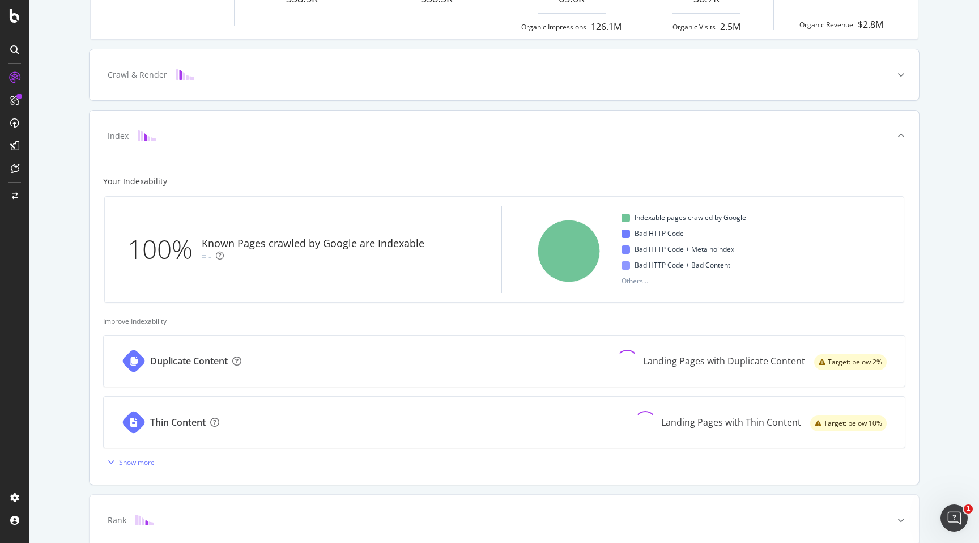
click at [240, 71] on div "Crawl & Render" at bounding box center [486, 74] width 785 height 11
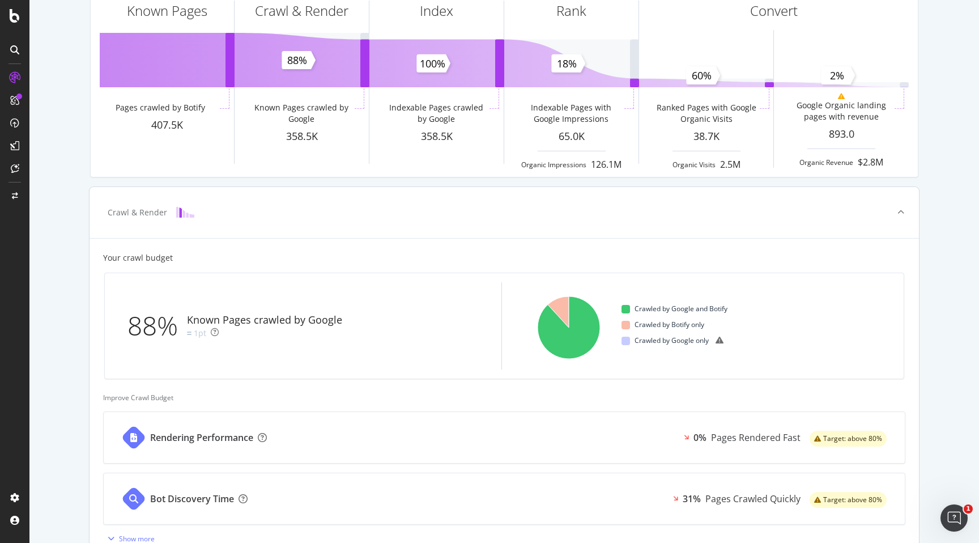
scroll to position [0, 0]
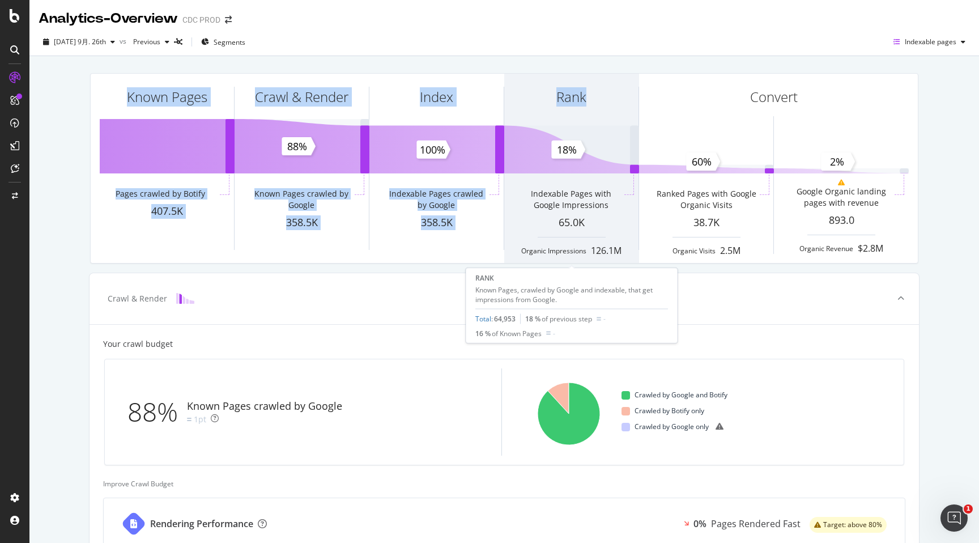
drag, startPoint x: 85, startPoint y: 88, endPoint x: 590, endPoint y: 92, distance: 505.5
click at [590, 92] on div "Known Pages Pages crawled by Botify 407.5K Crawl & Render Known Pages crawled b…" at bounding box center [504, 168] width 842 height 209
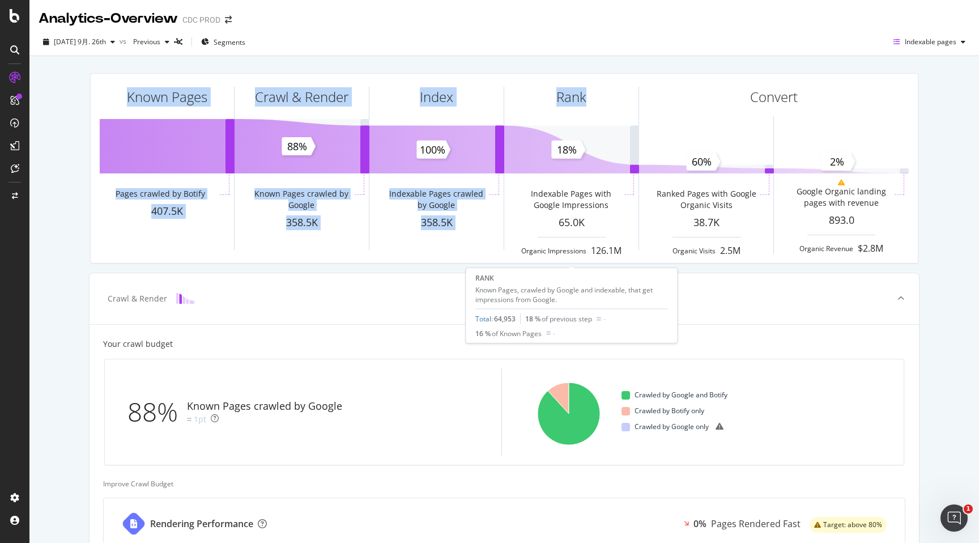
copy div "Known Pages Pages crawled by Botify 407.5K Crawl & Render Known Pages crawled b…"
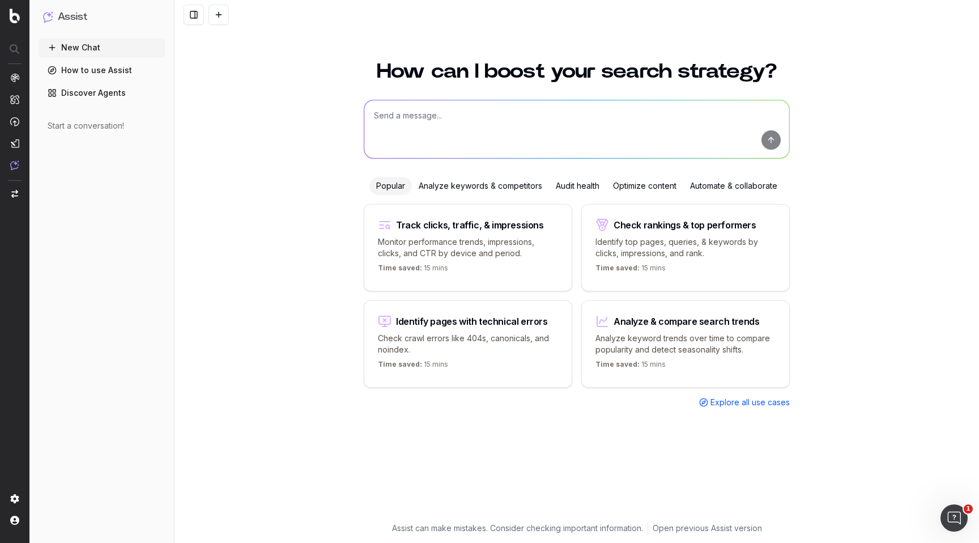
click at [434, 127] on textarea at bounding box center [576, 129] width 425 height 58
click at [444, 342] on p "Check crawl errors like 404s, canonicals, and noindex." at bounding box center [468, 344] width 180 height 23
type textarea "List all URLs with 404 status code from the latest crawl."
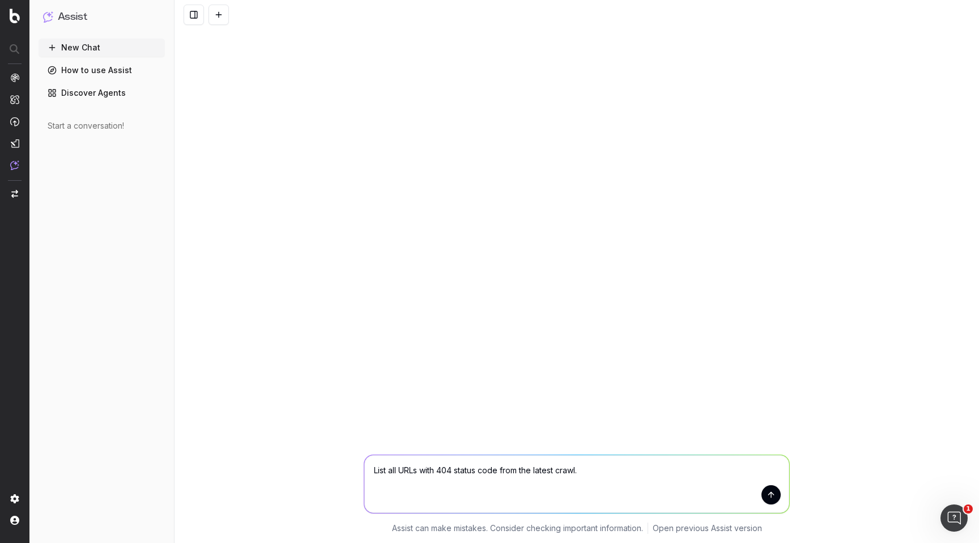
click at [773, 494] on button "submit" at bounding box center [771, 494] width 19 height 19
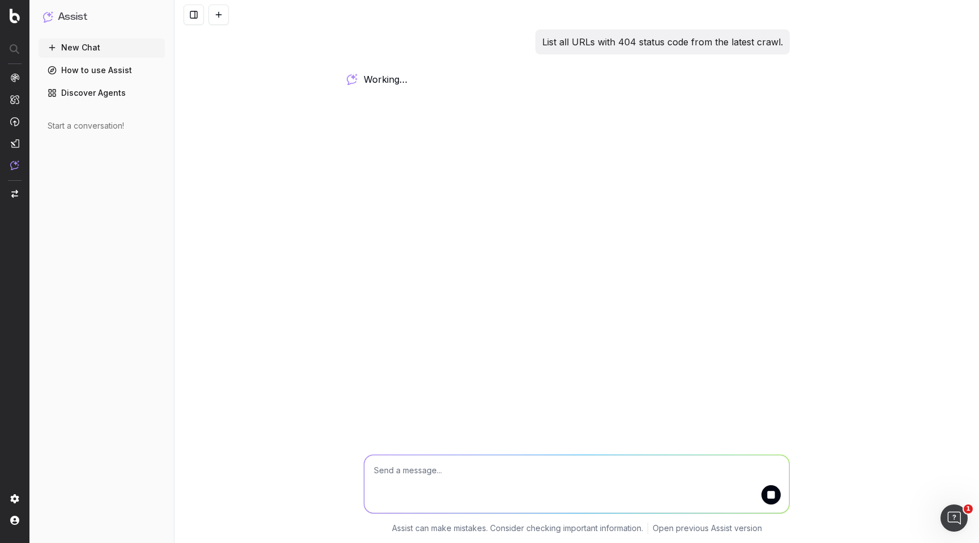
click at [416, 471] on textarea at bounding box center [576, 484] width 425 height 58
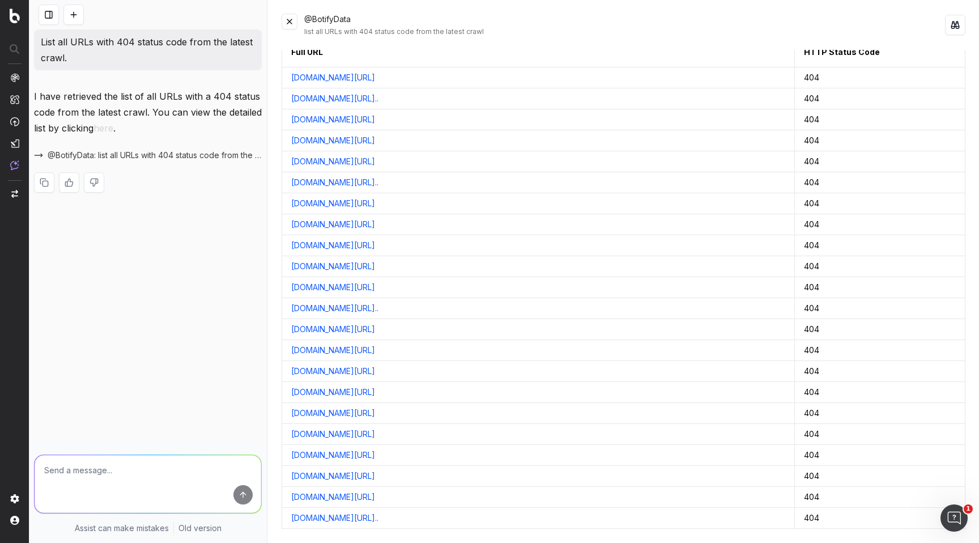
scroll to position [23, 0]
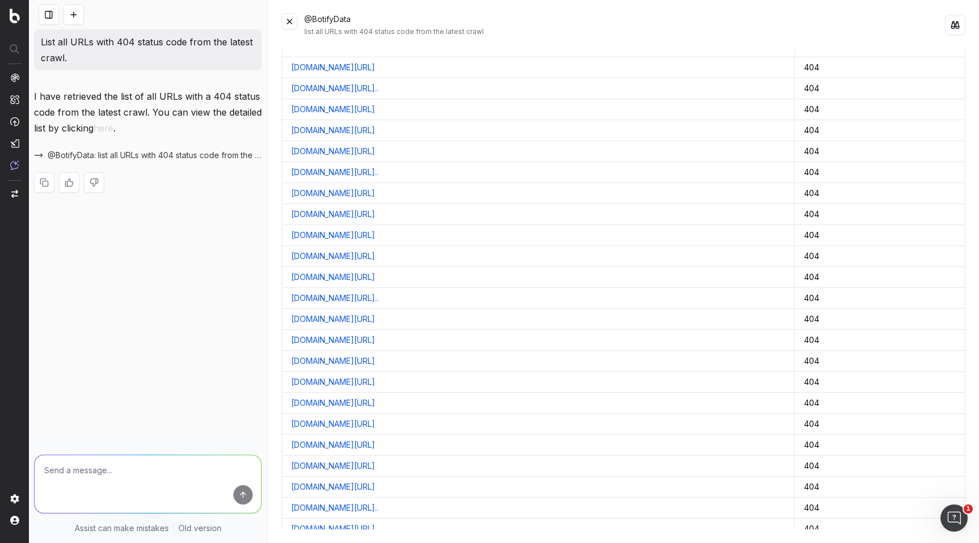
click at [375, 131] on link "www.dior.com/en_us/fashion/products/514J20A6461_X0200" at bounding box center [333, 130] width 84 height 11
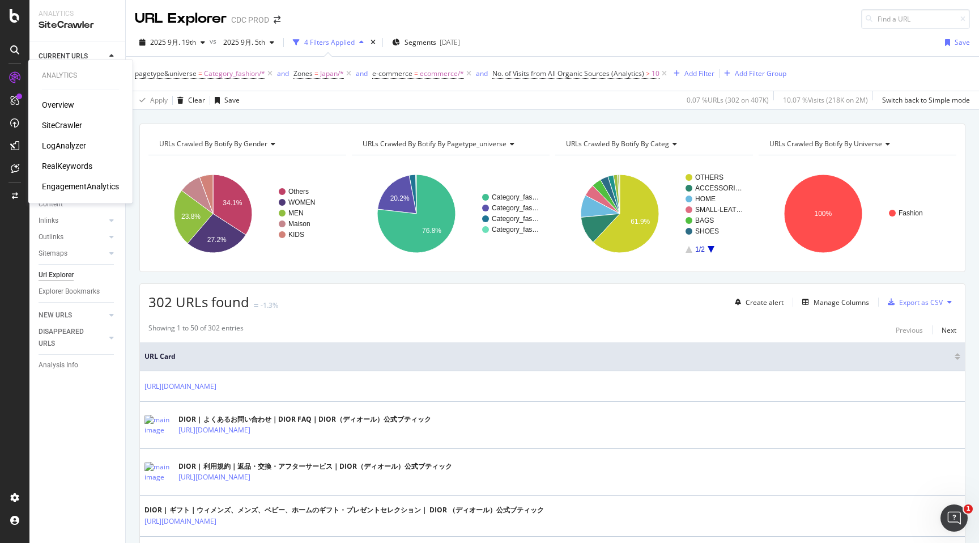
click at [67, 145] on div "LogAnalyzer" at bounding box center [64, 145] width 44 height 11
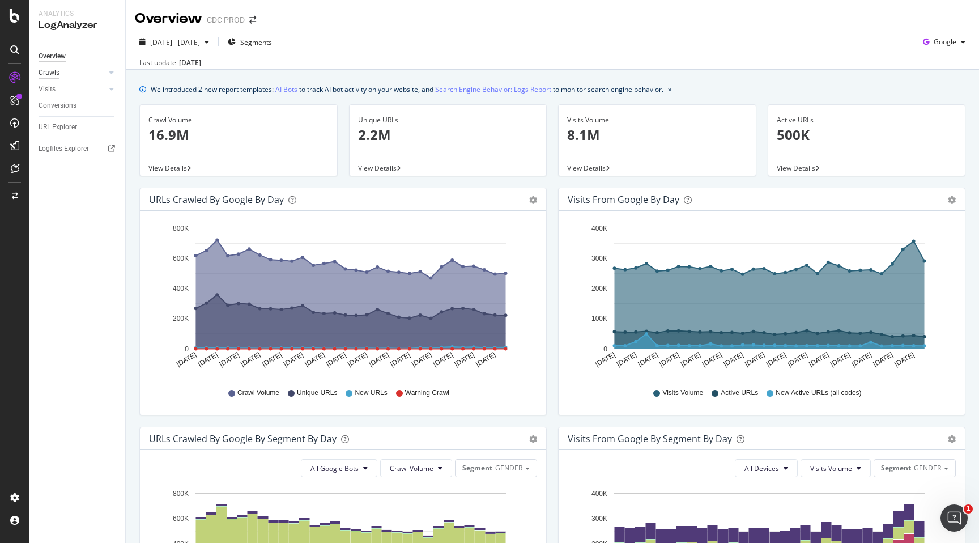
click at [52, 71] on div "Crawls" at bounding box center [49, 73] width 21 height 12
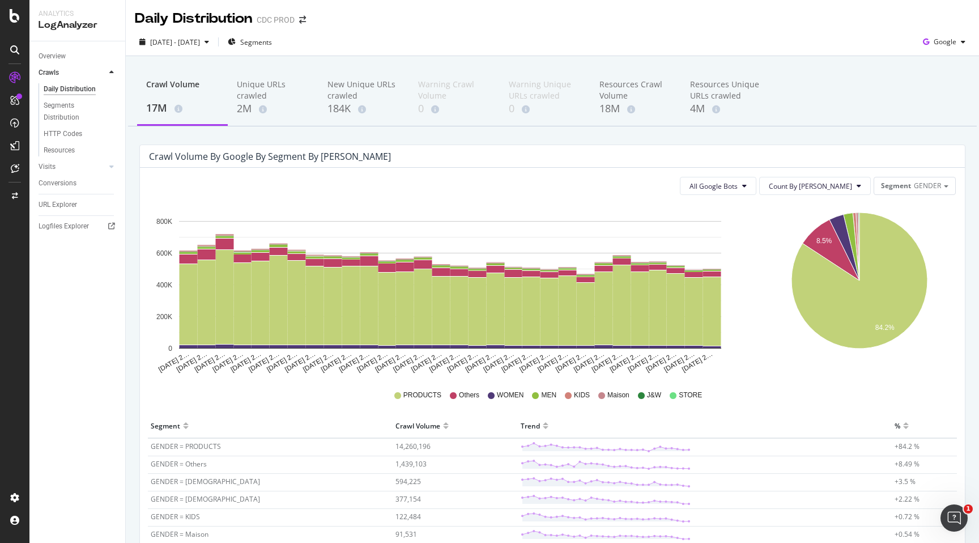
click at [189, 172] on div "All Google Bots Count By Day Segment GENDER Hold CMD (⌘) while clicking to filt…" at bounding box center [552, 393] width 825 height 450
click at [268, 90] on div "Unique URLs crawled" at bounding box center [273, 90] width 73 height 23
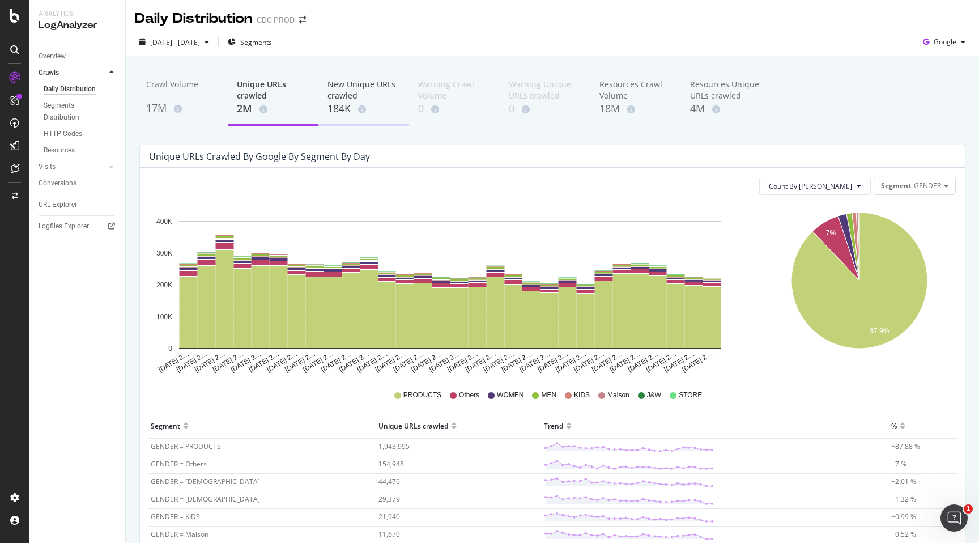
click at [340, 94] on div "New Unique URLs crawled" at bounding box center [364, 90] width 73 height 23
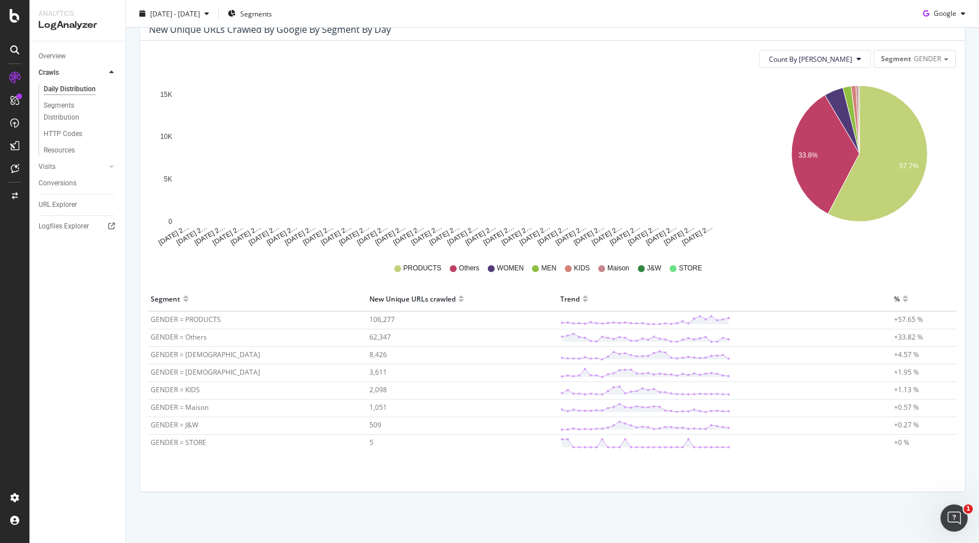
scroll to position [126, 0]
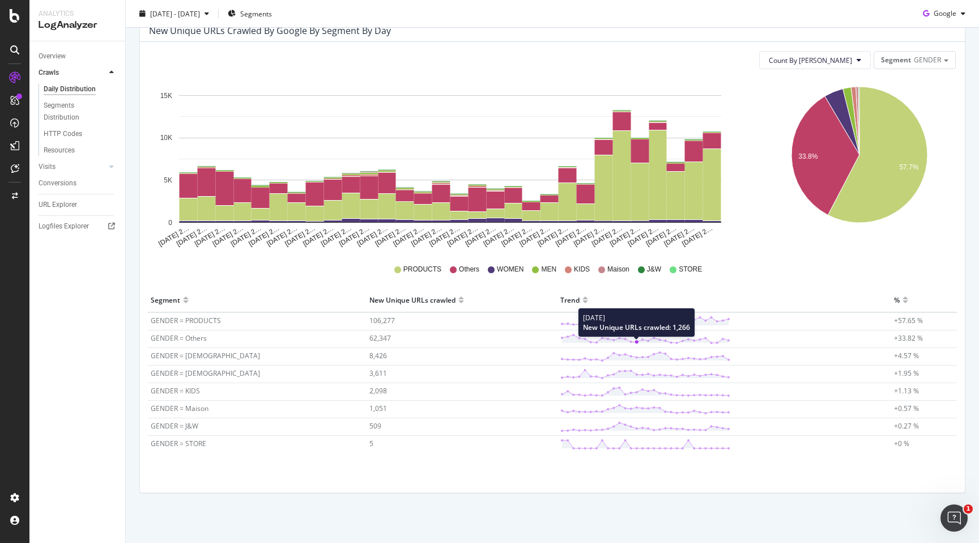
click at [635, 341] on circle at bounding box center [636, 342] width 3 height 3
click at [197, 331] on td "GENDER = Others" at bounding box center [257, 339] width 219 height 18
click at [195, 338] on span "GENDER = Others" at bounding box center [179, 338] width 56 height 10
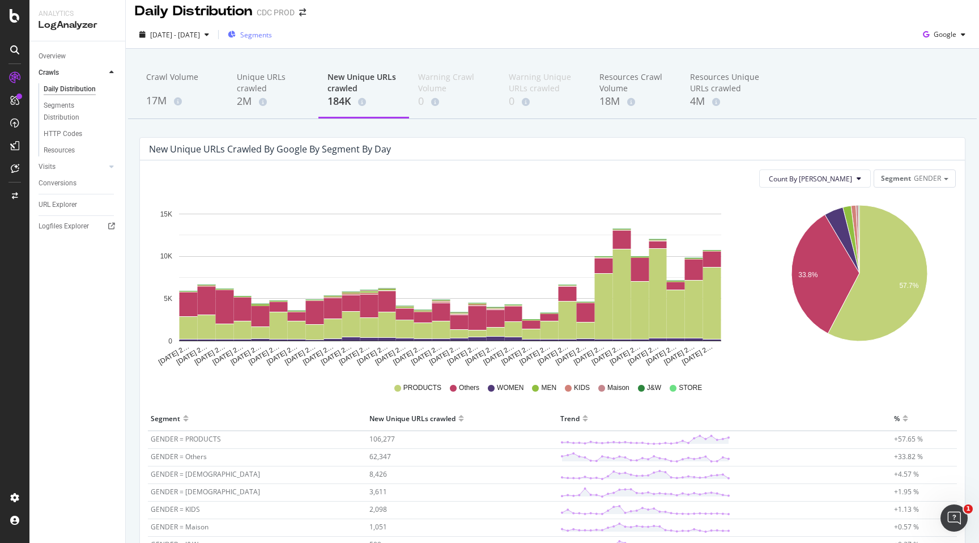
click at [272, 32] on span "Segments" at bounding box center [256, 35] width 32 height 10
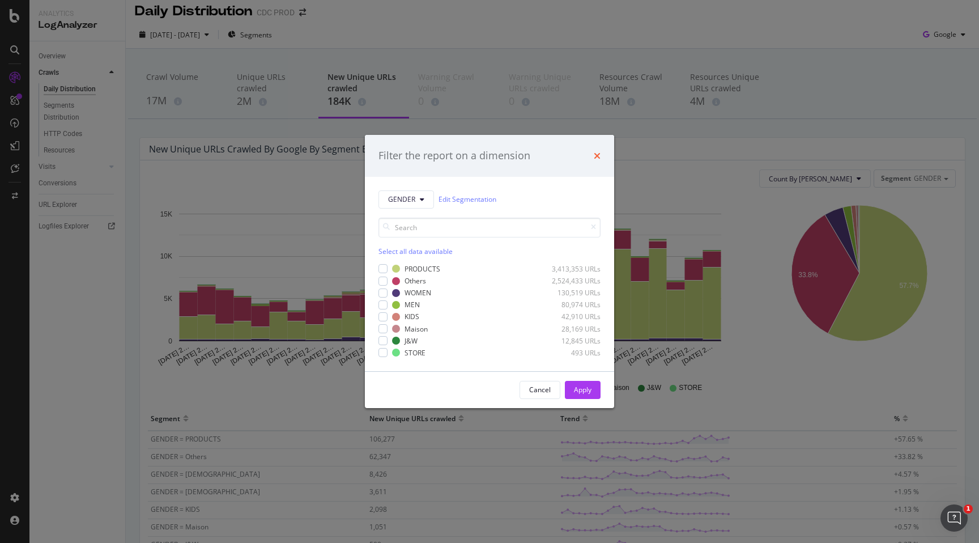
click at [596, 156] on icon "times" at bounding box center [597, 155] width 7 height 9
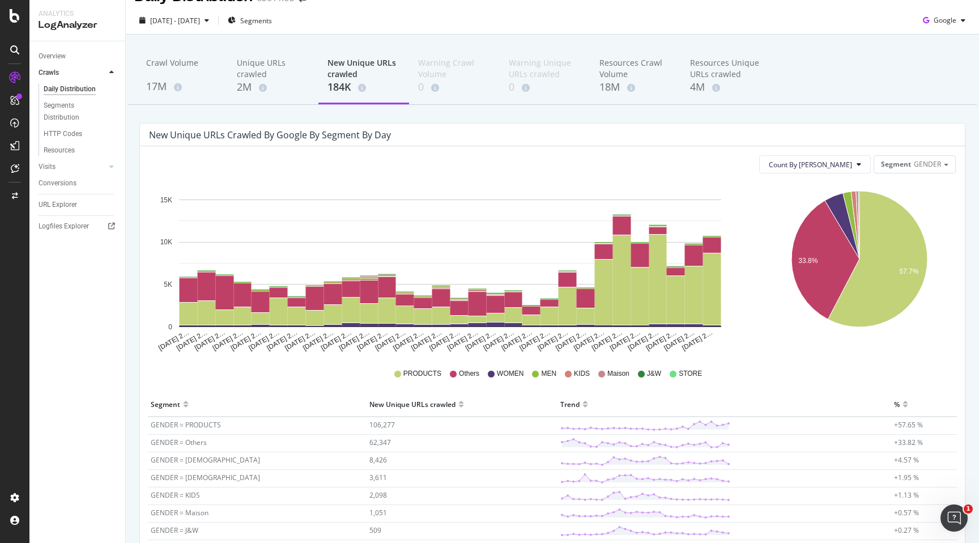
scroll to position [0, 0]
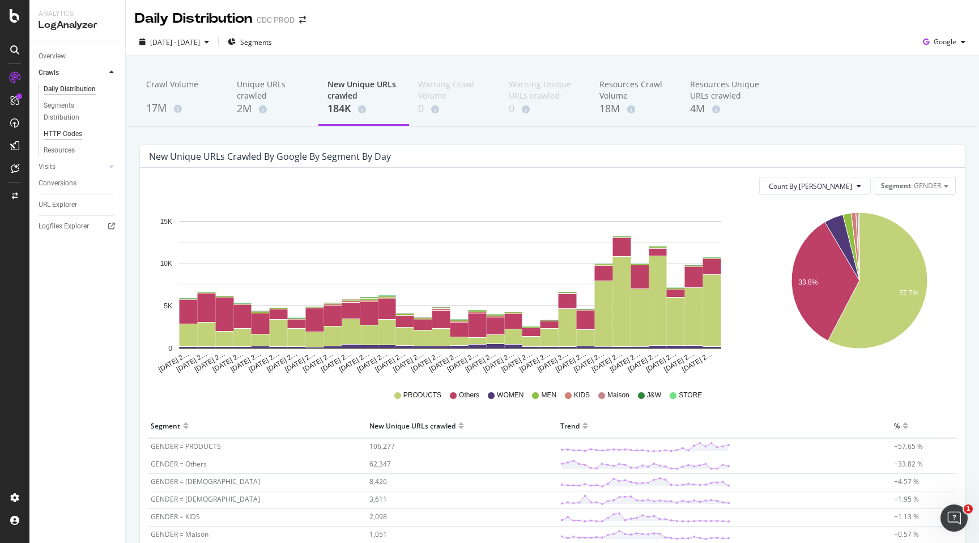
click at [70, 133] on div "HTTP Codes" at bounding box center [63, 134] width 39 height 12
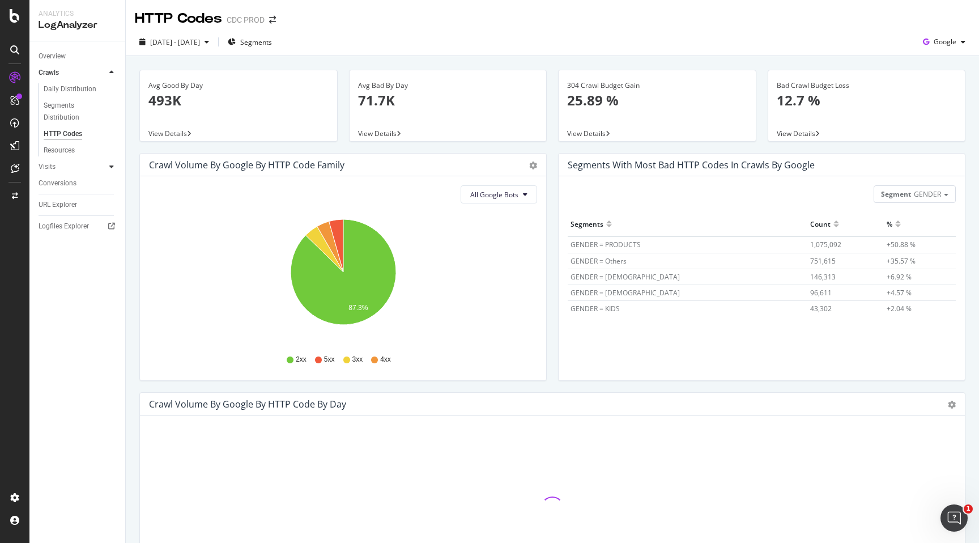
click at [114, 167] on div at bounding box center [111, 166] width 11 height 11
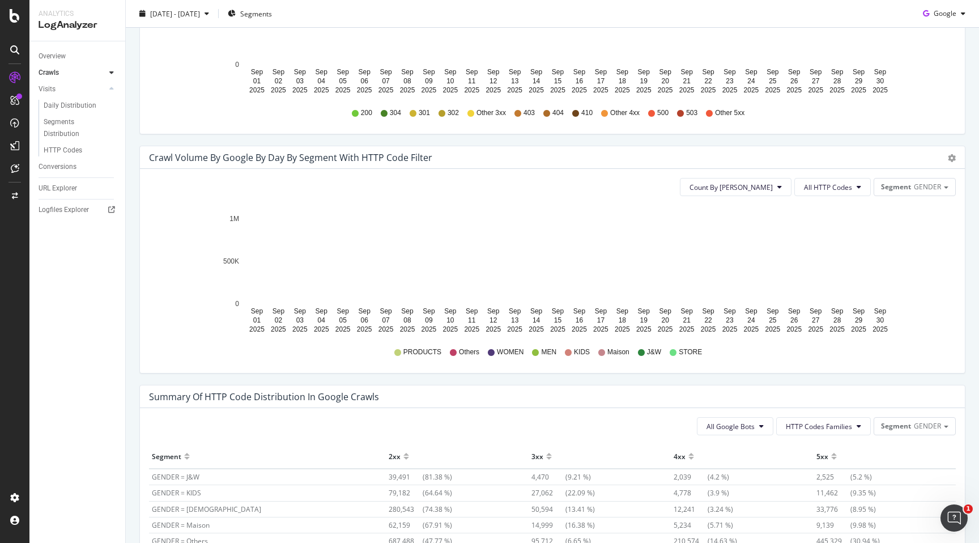
scroll to position [629, 0]
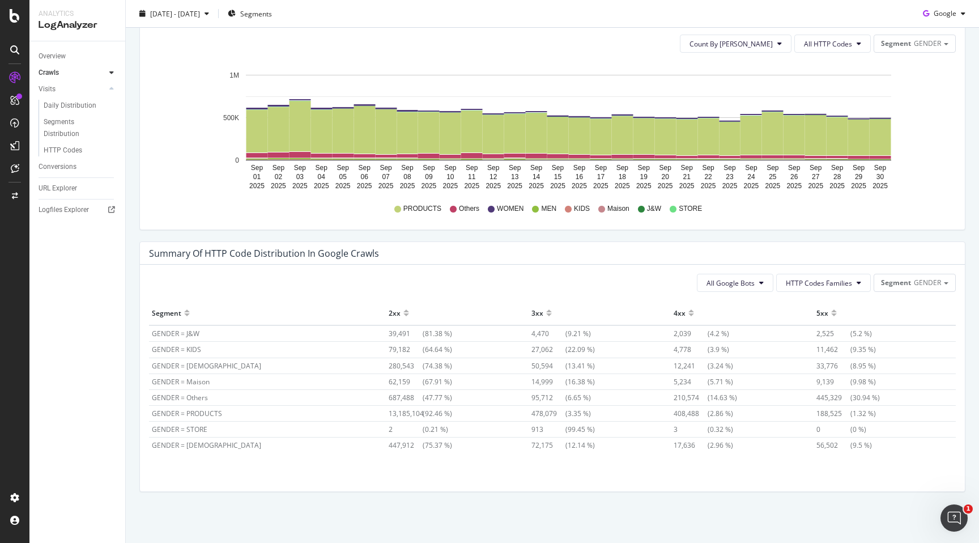
click at [674, 399] on span "210,574" at bounding box center [691, 398] width 34 height 10
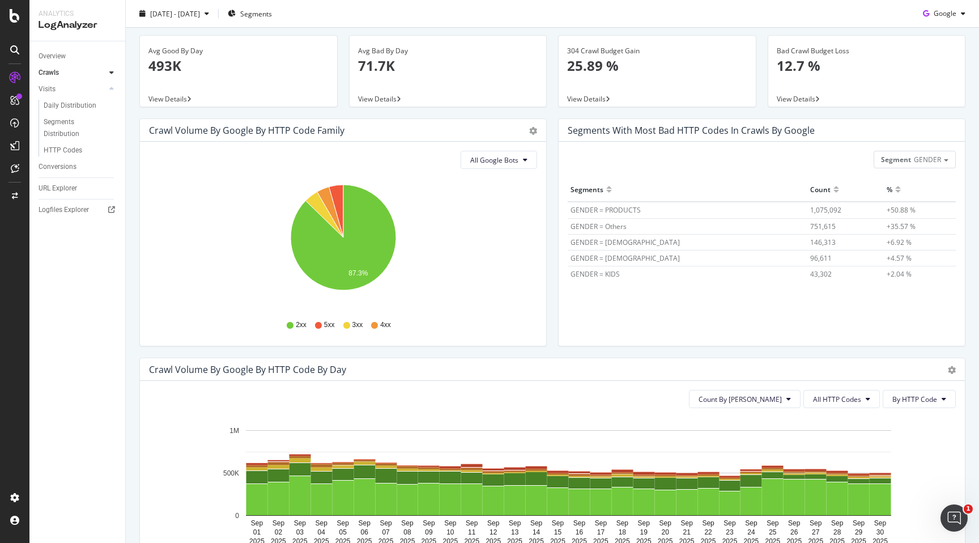
scroll to position [0, 0]
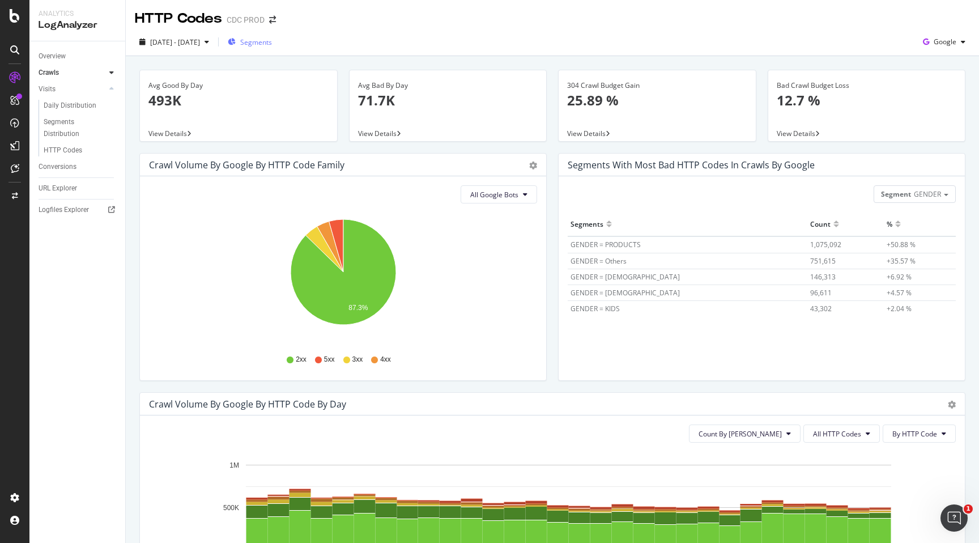
click at [272, 40] on span "Segments" at bounding box center [256, 42] width 32 height 10
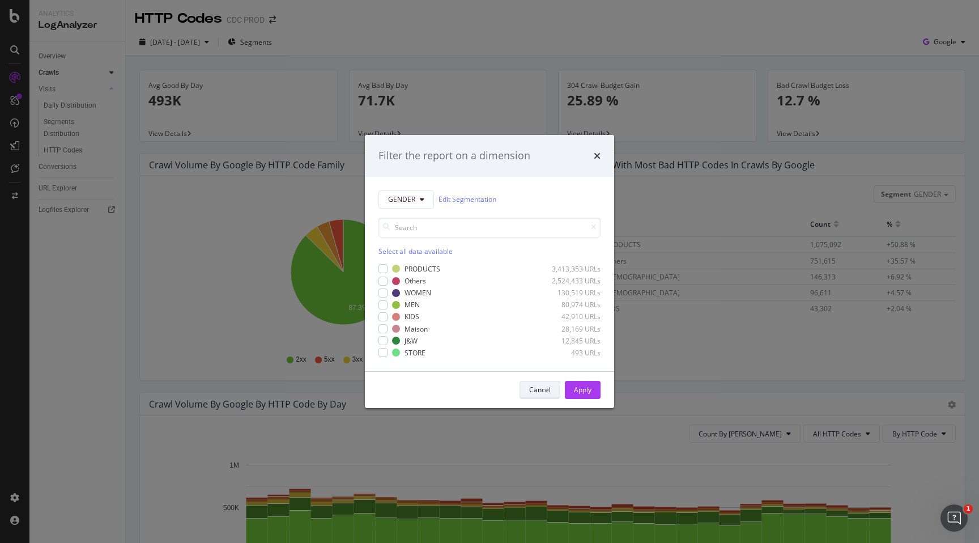
click at [535, 390] on div "Cancel" at bounding box center [540, 390] width 22 height 10
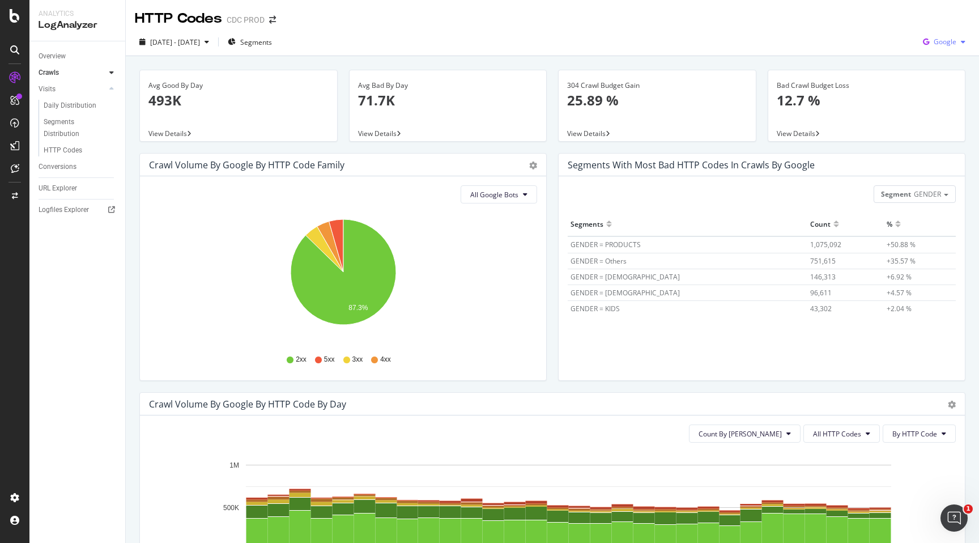
click at [941, 46] on div "Google" at bounding box center [945, 41] width 52 height 17
click at [810, 38] on div "2025 Sep. 1st - Sep. 30th Segments Google" at bounding box center [552, 44] width 853 height 23
click at [947, 40] on span "Google" at bounding box center [945, 42] width 23 height 10
click at [774, 44] on div "2025 Sep. 1st - Sep. 30th Segments Google" at bounding box center [552, 44] width 853 height 23
click at [951, 40] on span "Google" at bounding box center [945, 42] width 23 height 10
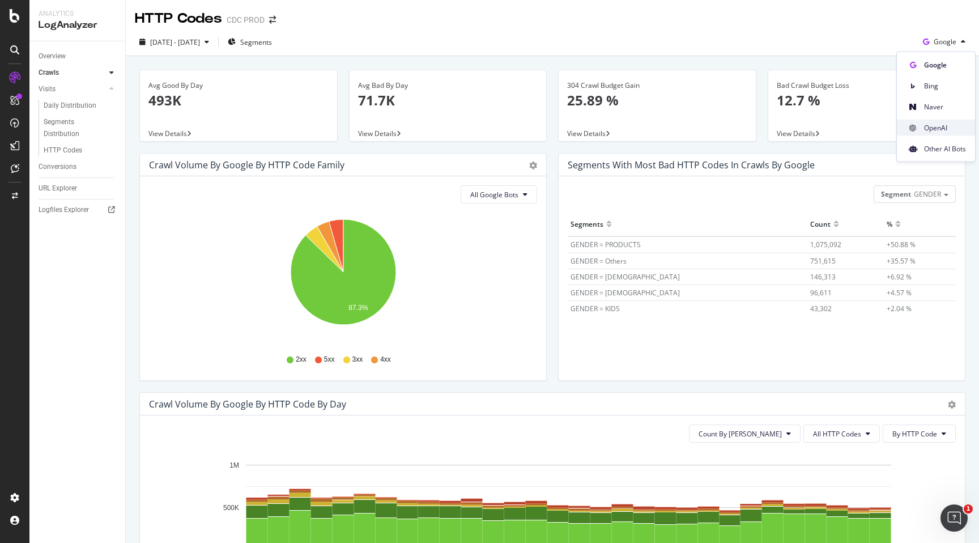
click at [930, 127] on span "OpenAI" at bounding box center [945, 127] width 42 height 10
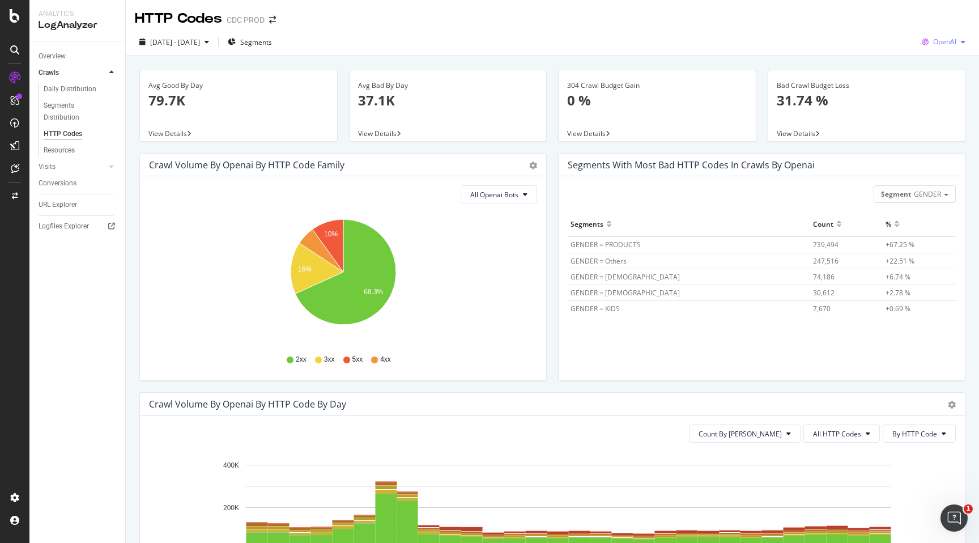
click at [942, 44] on span "OpenAI" at bounding box center [944, 42] width 23 height 10
click at [934, 69] on span "Google" at bounding box center [945, 64] width 42 height 10
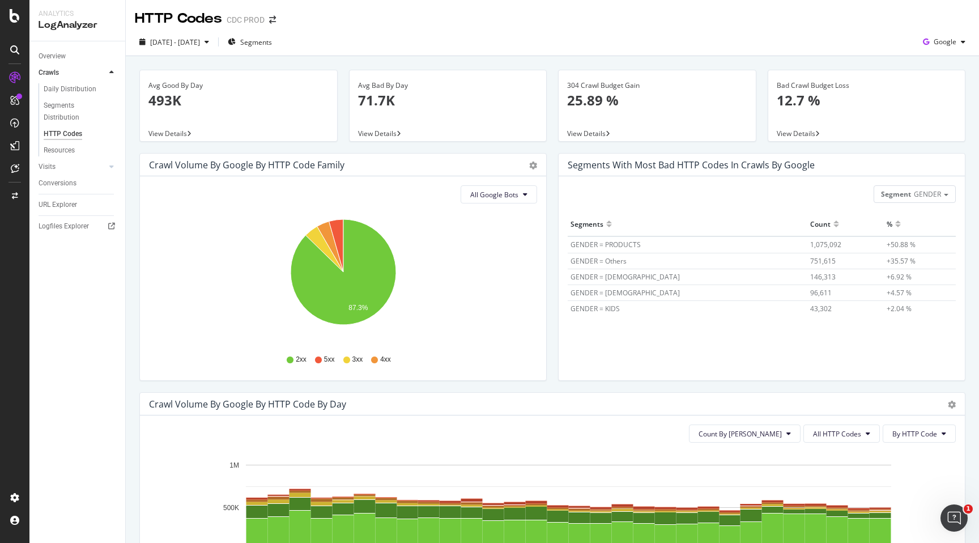
click at [807, 132] on span "View Details" at bounding box center [796, 134] width 39 height 10
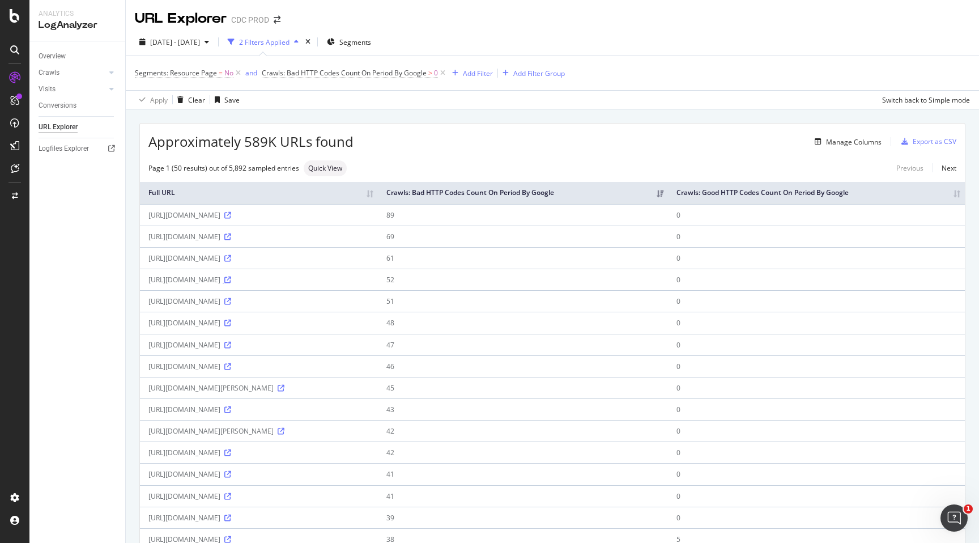
click at [231, 283] on icon at bounding box center [227, 280] width 7 height 7
click at [465, 75] on div "Add Filter" at bounding box center [478, 74] width 30 height 10
type input "ja"
click at [545, 99] on div "Saved Filters" at bounding box center [531, 101] width 48 height 11
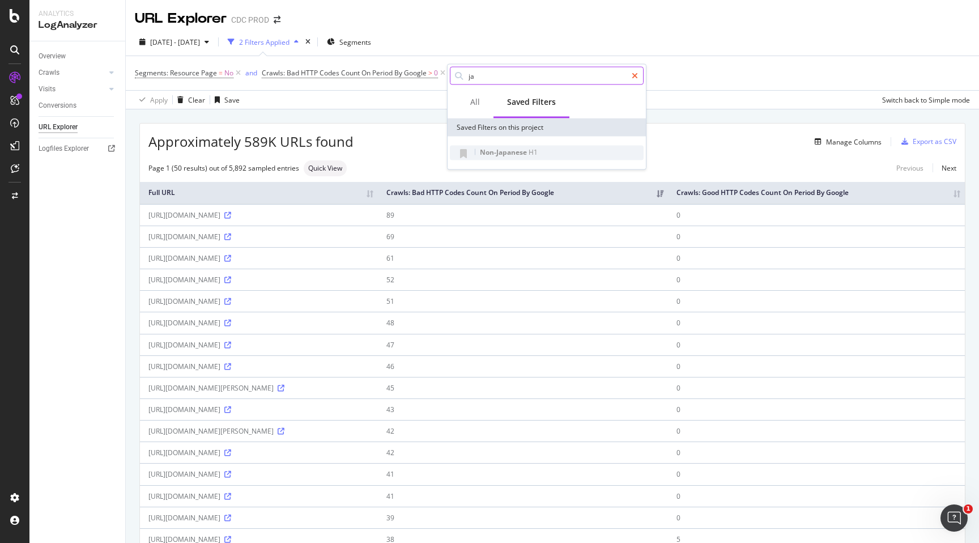
click at [631, 79] on div at bounding box center [635, 76] width 16 height 18
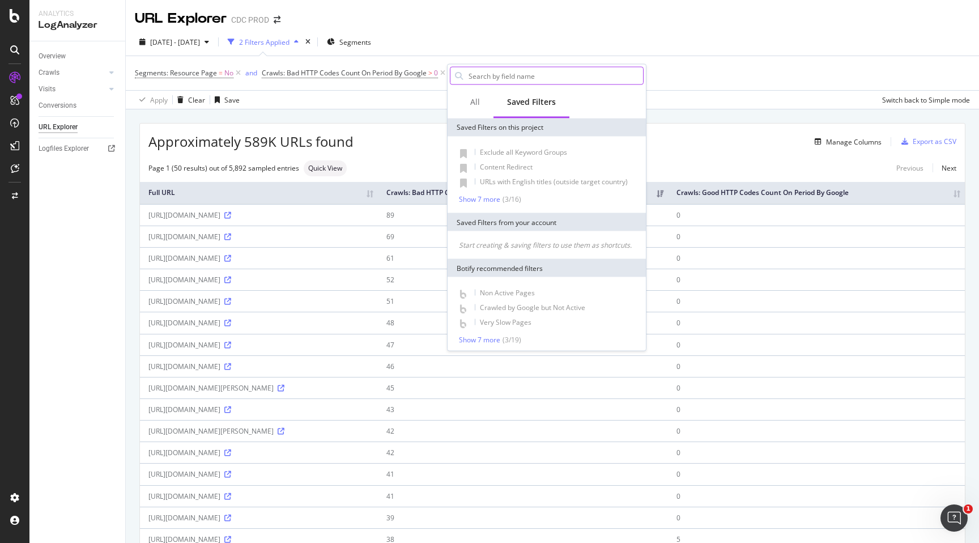
click at [404, 141] on div "Manage Columns" at bounding box center [618, 142] width 528 height 14
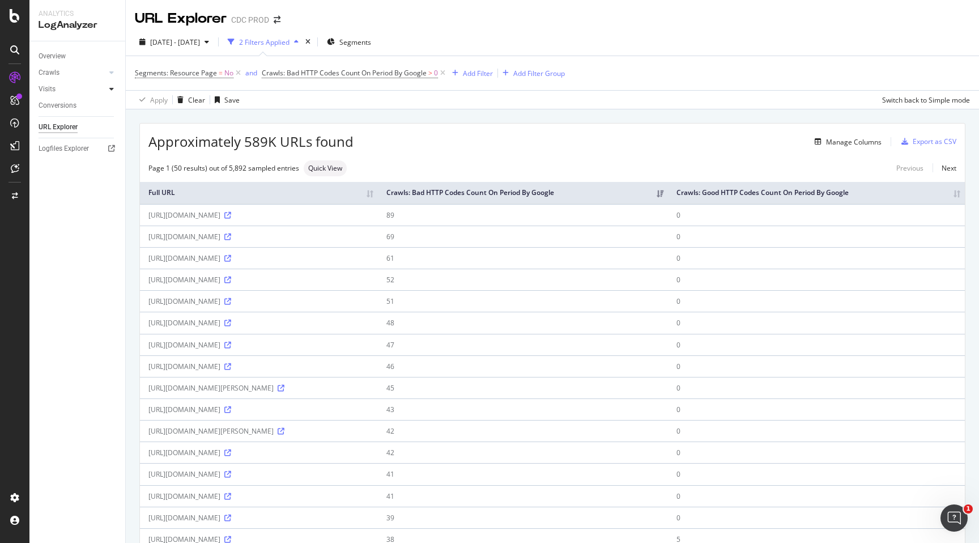
click at [110, 93] on div at bounding box center [111, 88] width 11 height 11
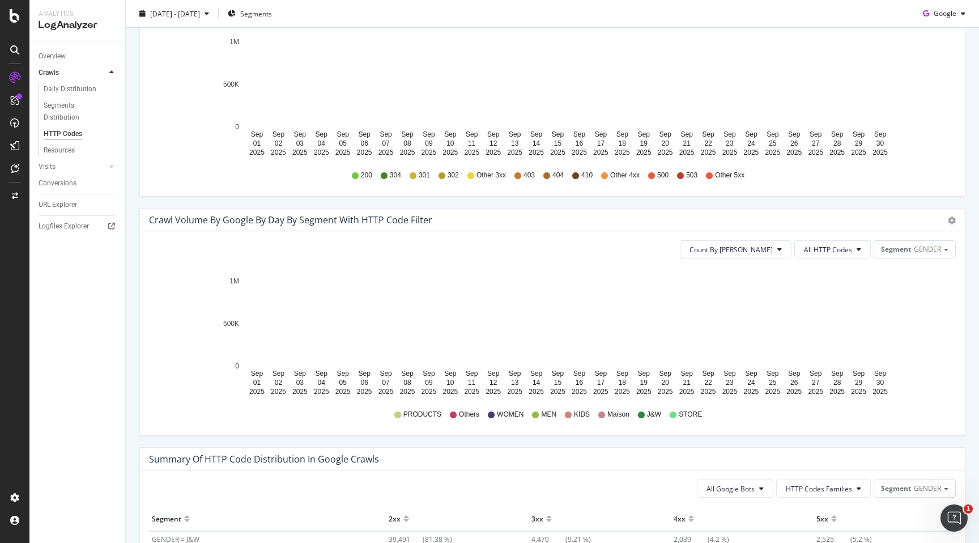
scroll to position [629, 0]
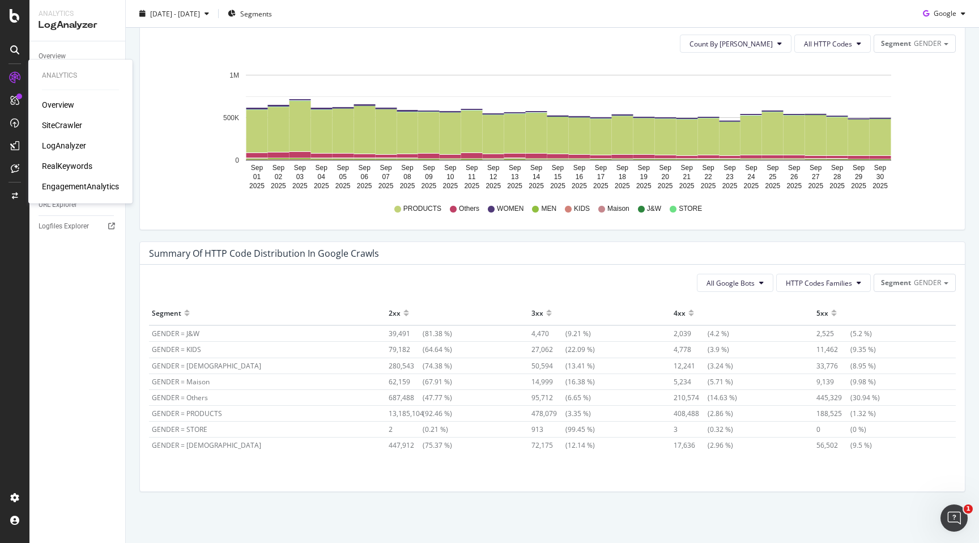
click at [71, 168] on div "RealKeywords" at bounding box center [67, 165] width 50 height 11
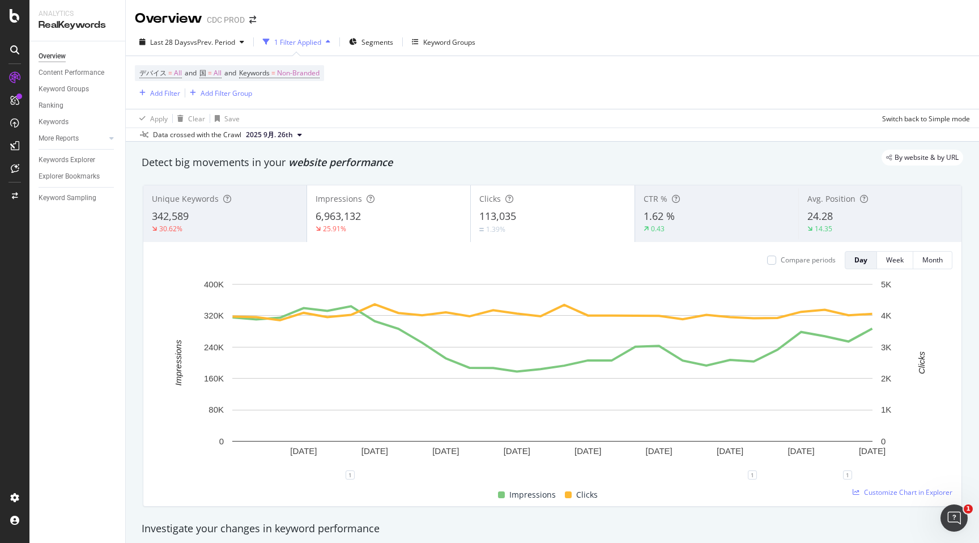
click at [69, 238] on div "Overview Content Performance Keyword Groups Ranking Keywords More Reports Count…" at bounding box center [77, 291] width 96 height 501
click at [68, 73] on div "Content Performance" at bounding box center [72, 73] width 66 height 12
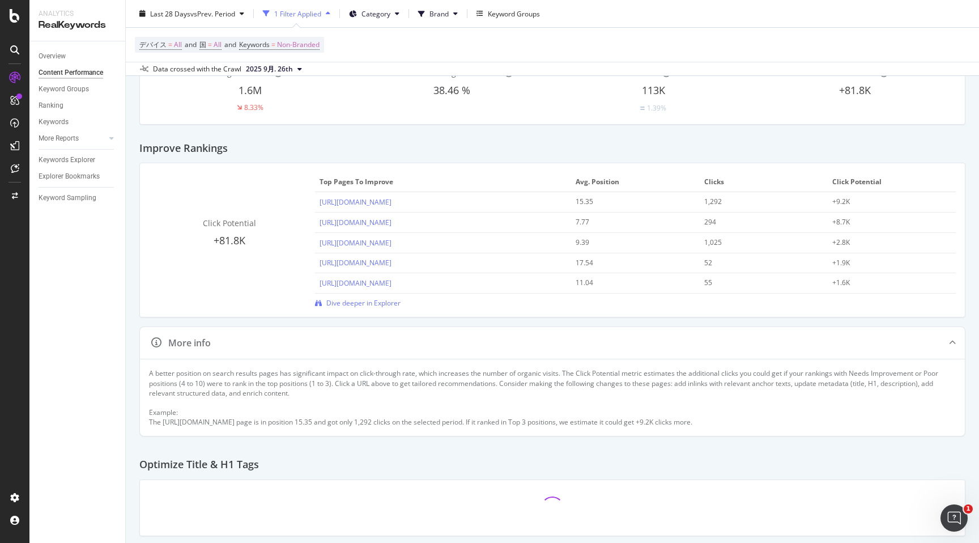
scroll to position [61, 0]
click at [392, 201] on link "[URL][DOMAIN_NAME]" at bounding box center [356, 203] width 72 height 10
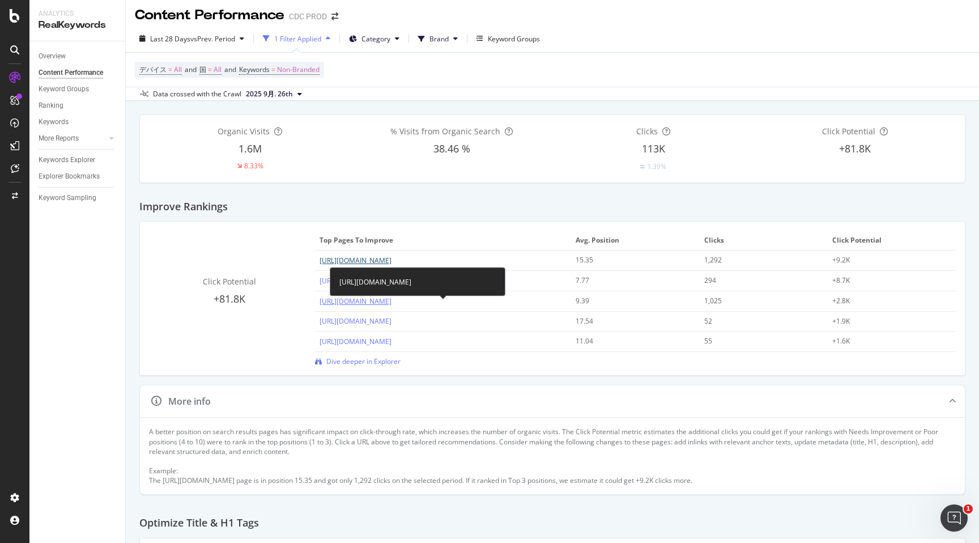
scroll to position [0, 0]
